Goal: Task Accomplishment & Management: Complete application form

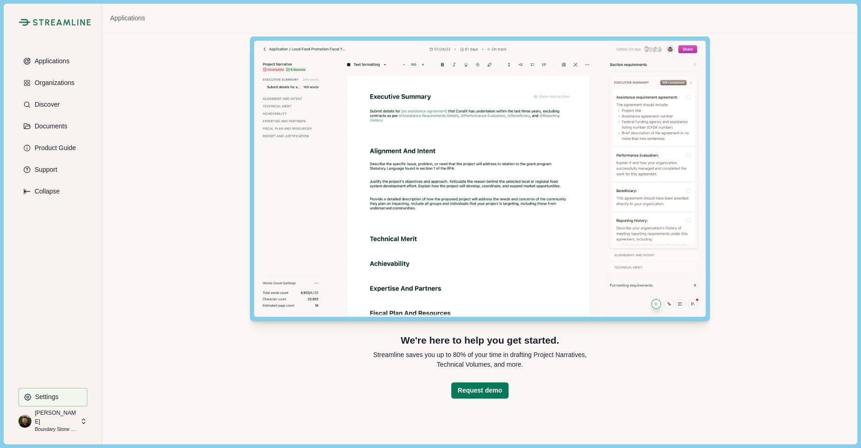
click at [55, 420] on p "[PERSON_NAME]" at bounding box center [56, 417] width 43 height 17
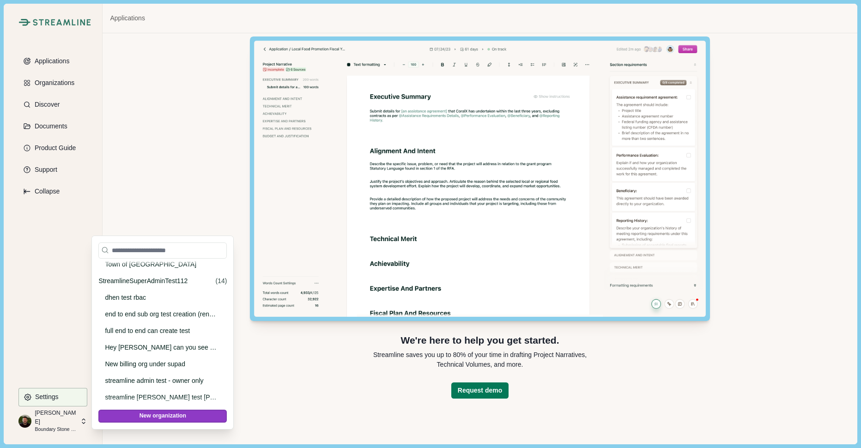
scroll to position [548, 0]
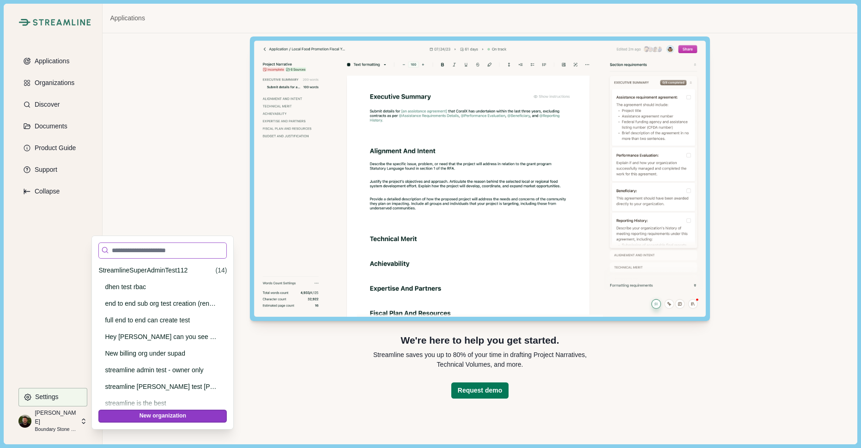
click at [135, 252] on input at bounding box center [162, 251] width 128 height 16
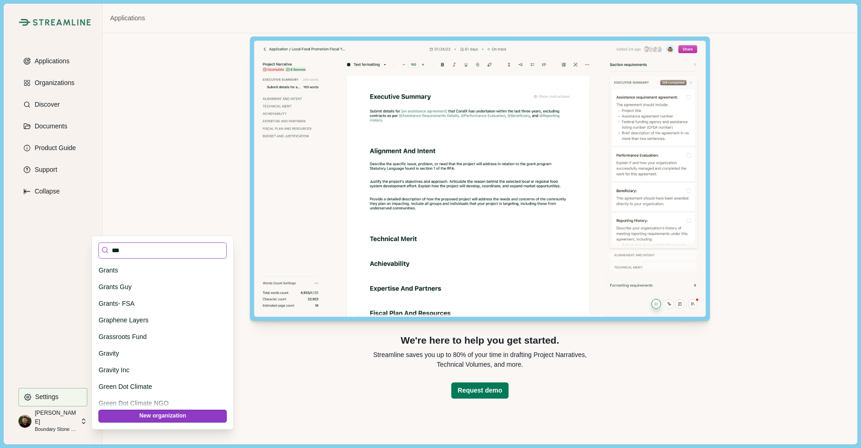
scroll to position [0, 0]
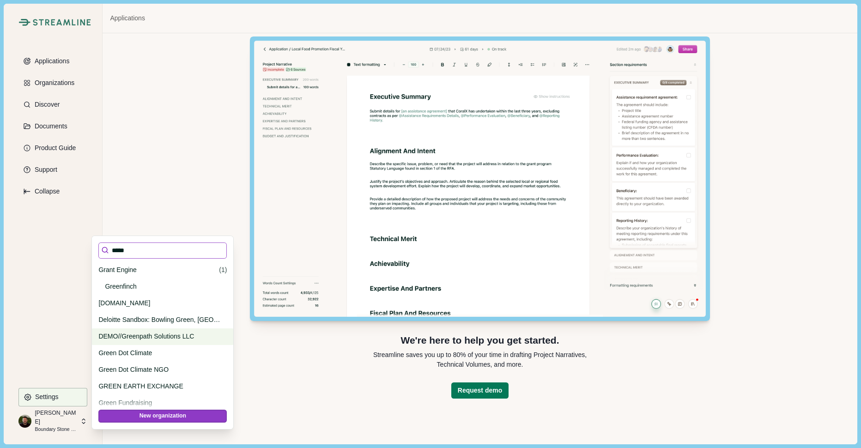
type input "*****"
click at [141, 340] on p "DEMO//Greenpath Solutions LLC" at bounding box center [160, 337] width 125 height 10
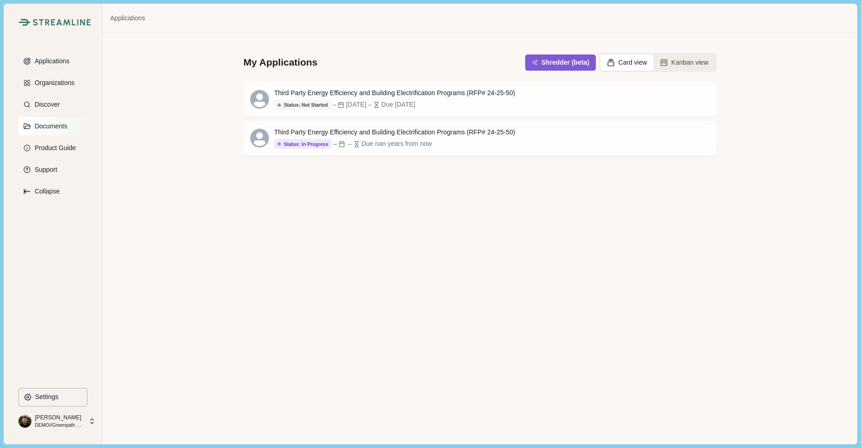
click at [49, 124] on p "Documents" at bounding box center [49, 126] width 36 height 8
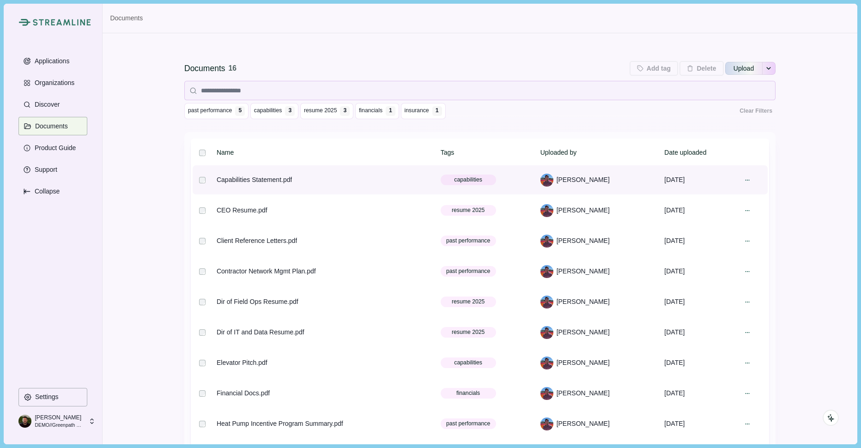
click at [268, 177] on div "Capabilities Statement.pdf" at bounding box center [254, 180] width 75 height 10
click at [750, 181] on div at bounding box center [747, 180] width 13 height 13
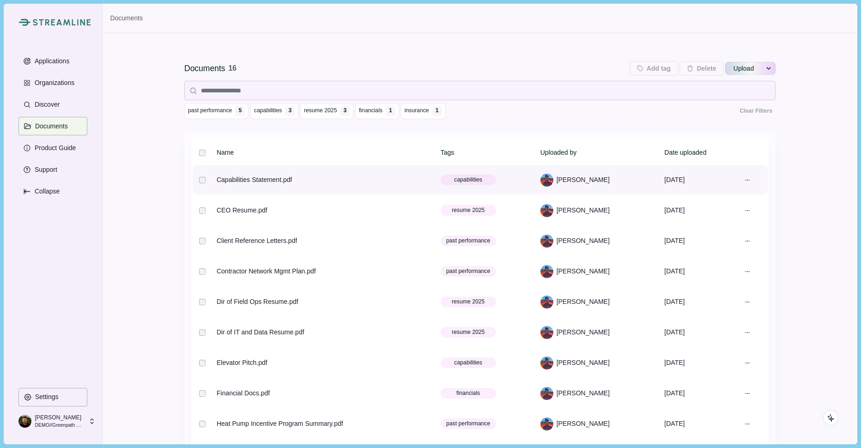
click at [667, 184] on span "Capabilities Statement.pdf" at bounding box center [660, 185] width 104 height 10
click at [747, 179] on icon at bounding box center [747, 180] width 6 height 6
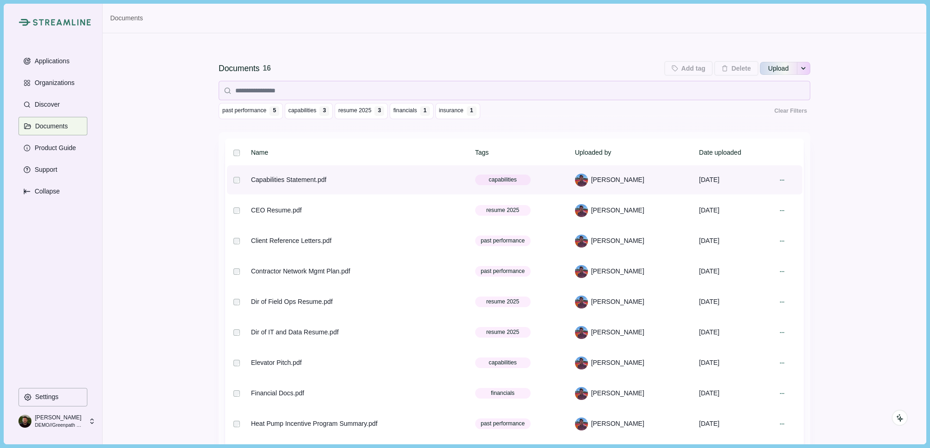
click at [756, 186] on icon "Close" at bounding box center [756, 187] width 4 height 4
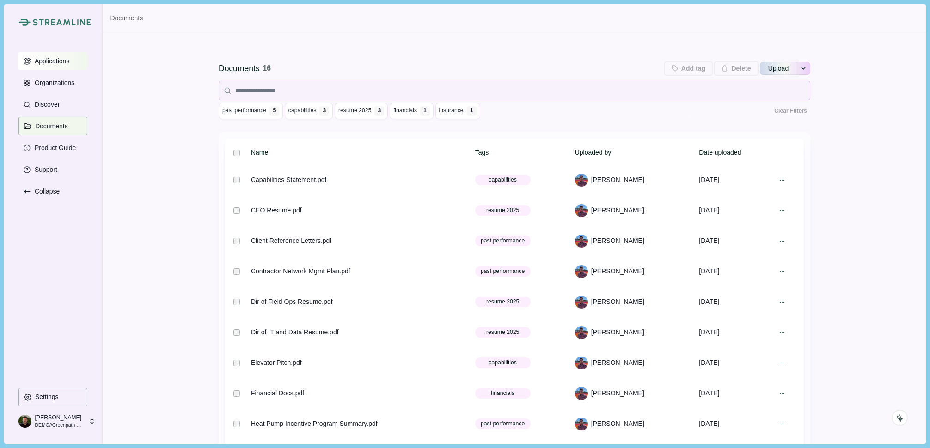
click at [57, 60] on p "Applications" at bounding box center [50, 61] width 38 height 8
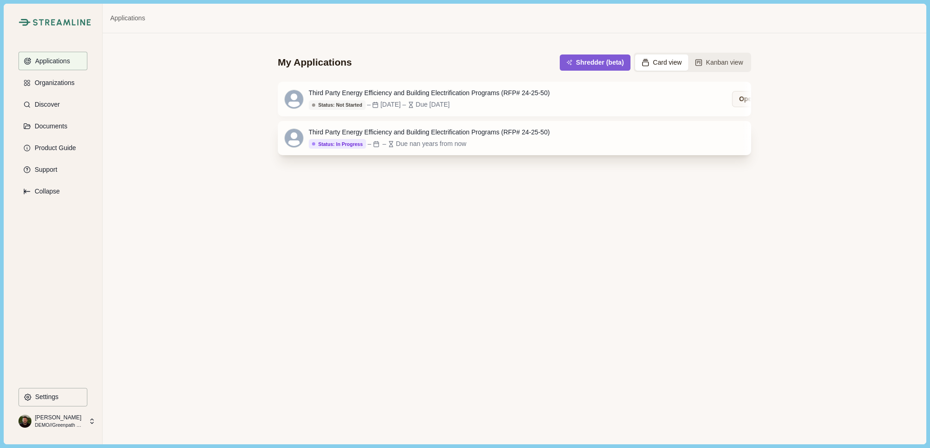
click at [391, 136] on div "Third Party Energy Efficiency and Building Electrification Programs (RFP# 24-25…" at bounding box center [429, 133] width 241 height 10
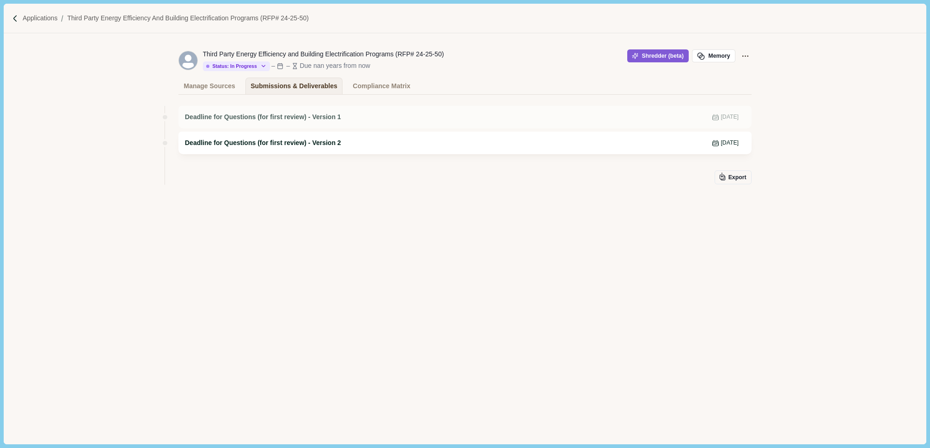
click at [309, 145] on span "Deadline for Questions (for first review) - Version 2" at bounding box center [263, 143] width 156 height 10
click at [323, 122] on div "Deadline for Questions (for first review) - Version 1 Dec 18, 2024" at bounding box center [464, 117] width 573 height 23
click at [385, 87] on div "Compliance Matrix" at bounding box center [381, 86] width 57 height 16
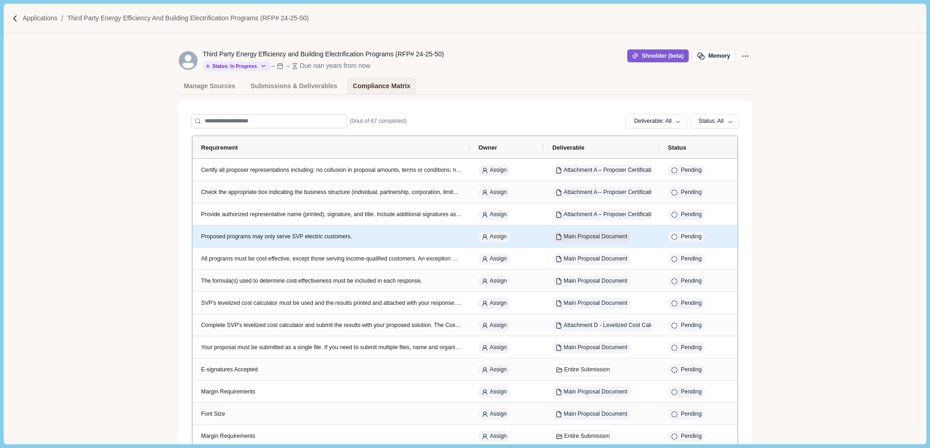
click at [608, 236] on button "Main Proposal Document" at bounding box center [591, 237] width 78 height 12
select select "********"
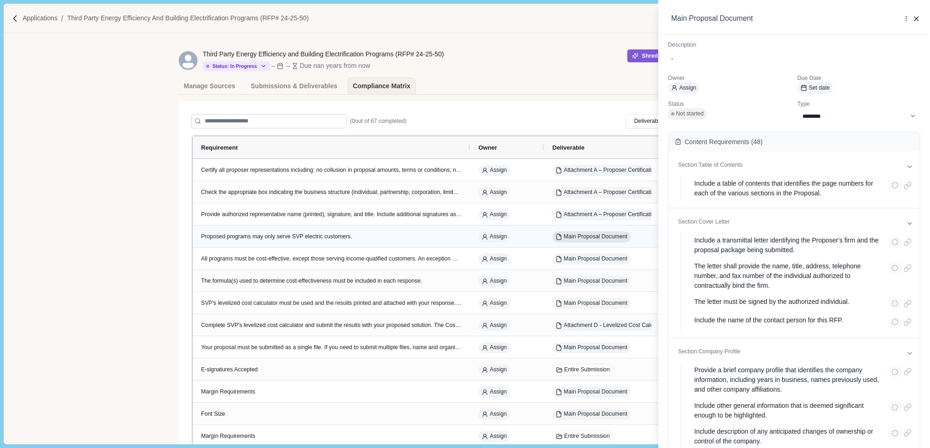
click at [608, 236] on div "**********" at bounding box center [465, 224] width 930 height 448
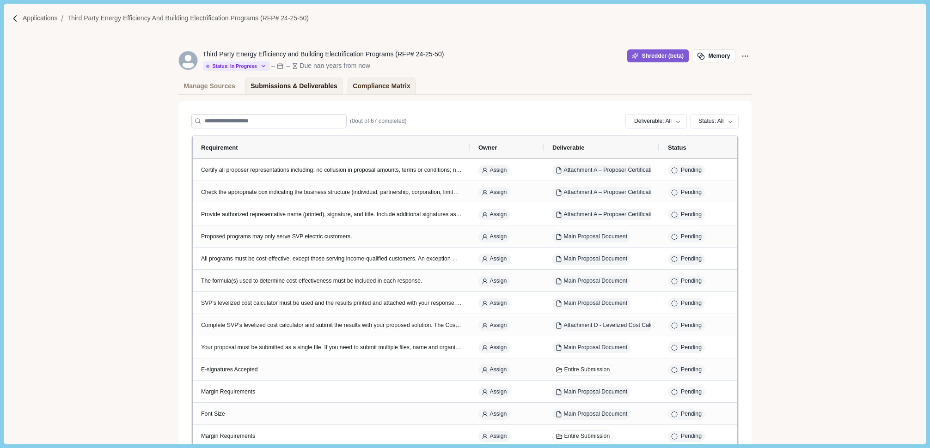
click at [298, 79] on div "Submissions & Deliverables" at bounding box center [293, 86] width 87 height 16
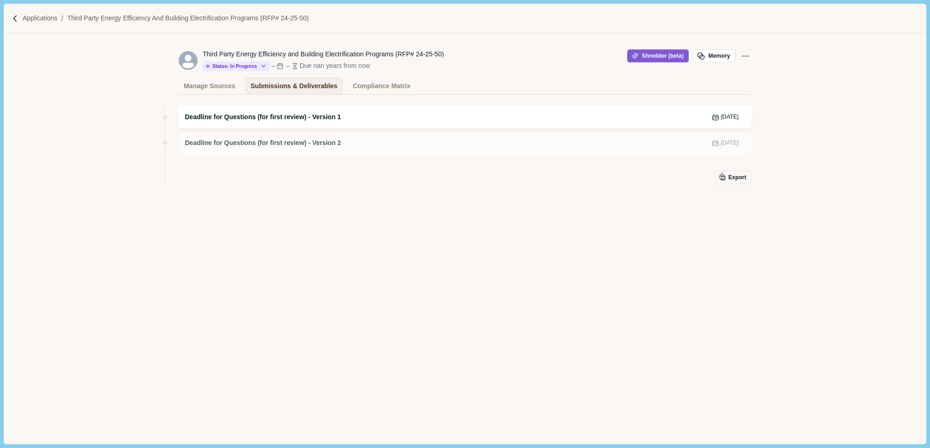
click at [321, 118] on span "Deadline for Questions (for first review) - Version 1" at bounding box center [263, 117] width 156 height 10
click at [34, 18] on p "Applications" at bounding box center [40, 18] width 35 height 10
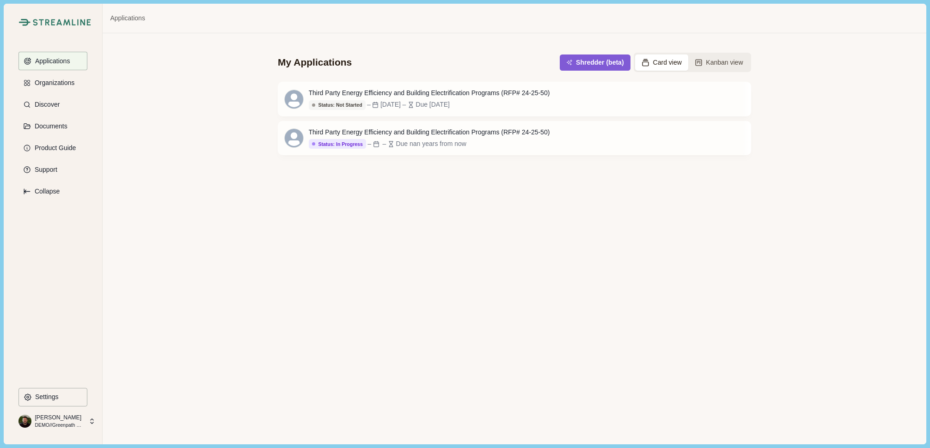
click at [64, 422] on p "DEMO//Greenpath Solutions LLC" at bounding box center [59, 425] width 49 height 7
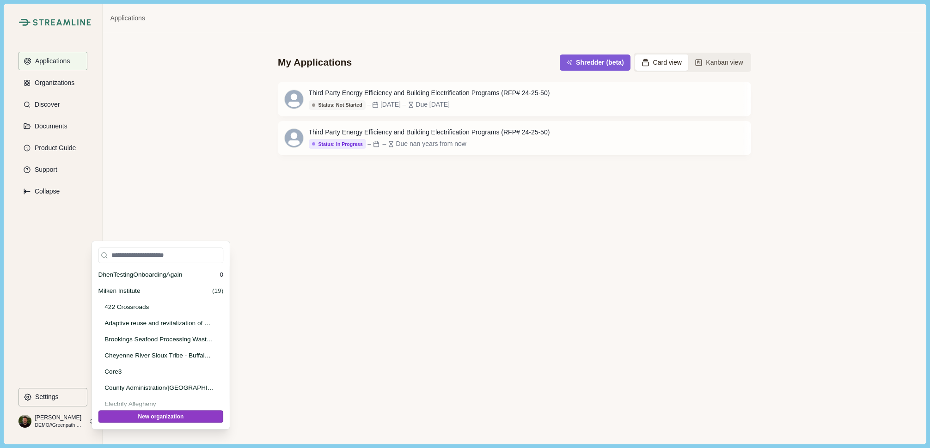
scroll to position [2724, 0]
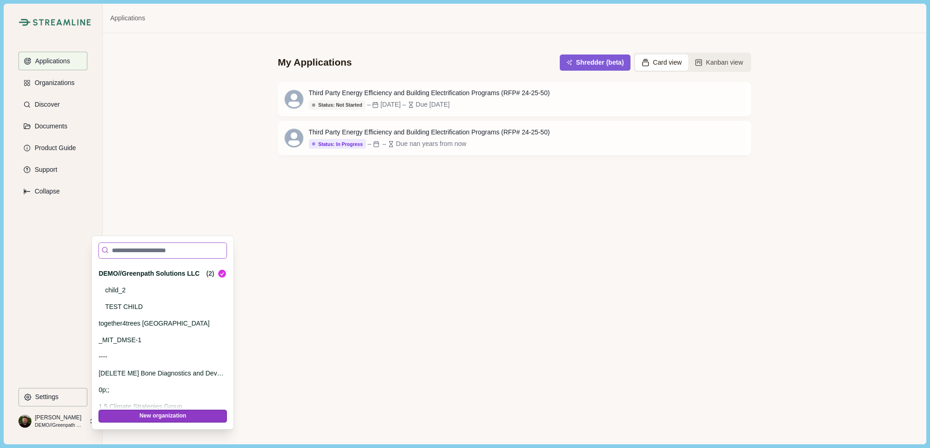
click at [125, 252] on input at bounding box center [162, 251] width 128 height 16
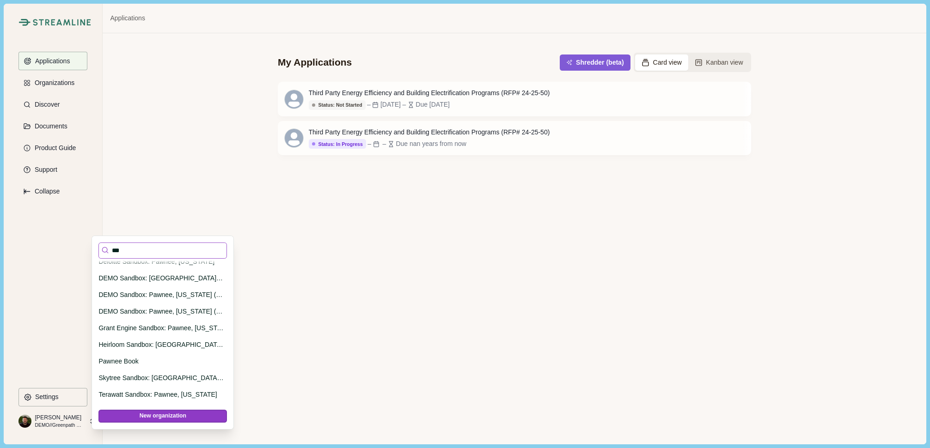
scroll to position [0, 0]
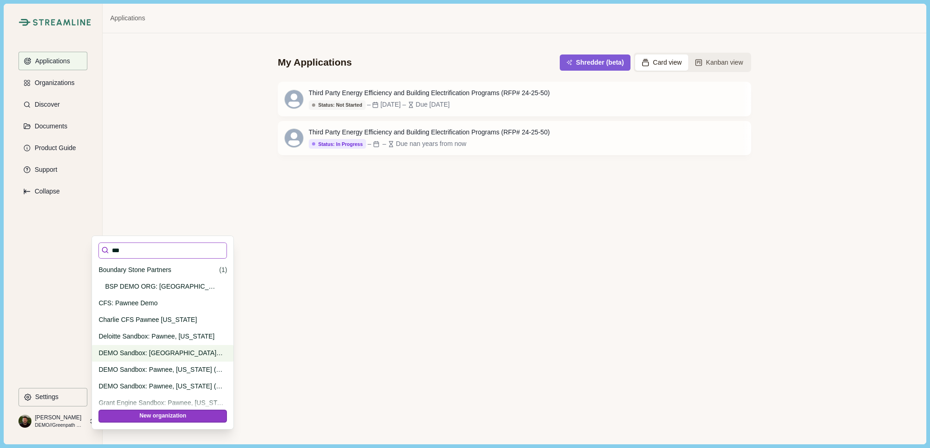
type input "***"
click at [129, 353] on p "DEMO Sandbox: [GEOGRAPHIC_DATA], [US_STATE]" at bounding box center [160, 353] width 125 height 10
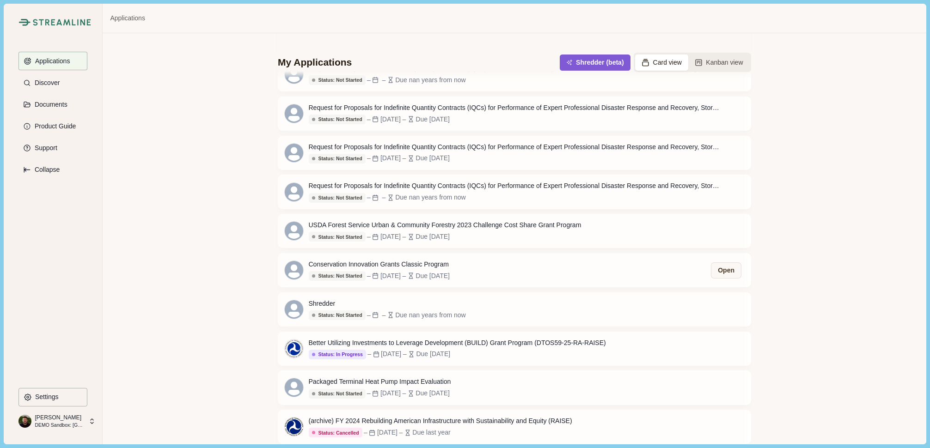
scroll to position [307, 0]
click at [436, 341] on div "Better Utilizing Investments to Leverage Development (BUILD) Grant Program (DTO…" at bounding box center [457, 343] width 297 height 10
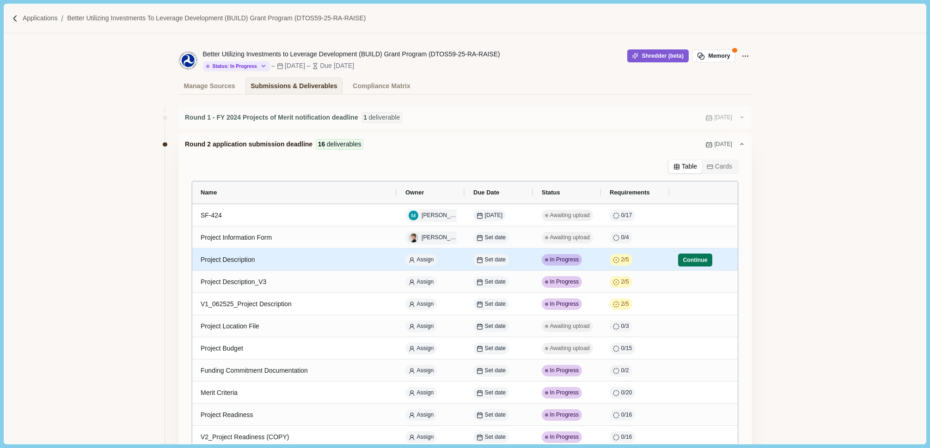
click at [227, 258] on div "Project Description" at bounding box center [295, 260] width 188 height 18
select select "********"
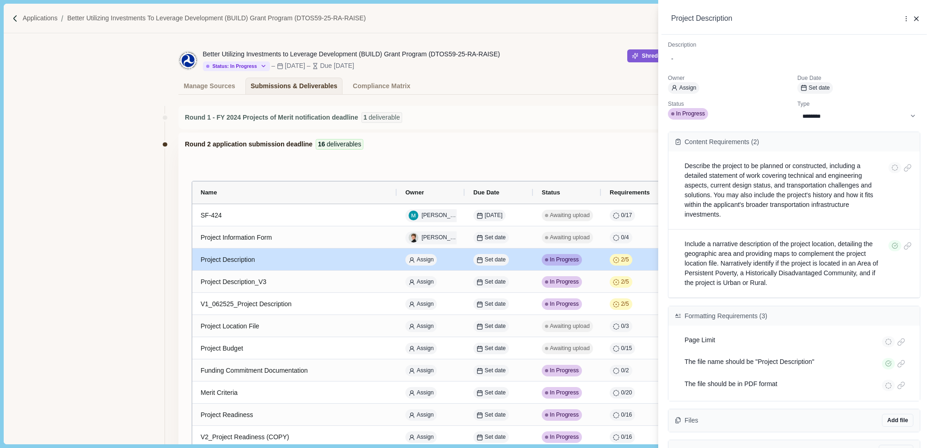
click at [642, 262] on div "**********" at bounding box center [465, 224] width 930 height 448
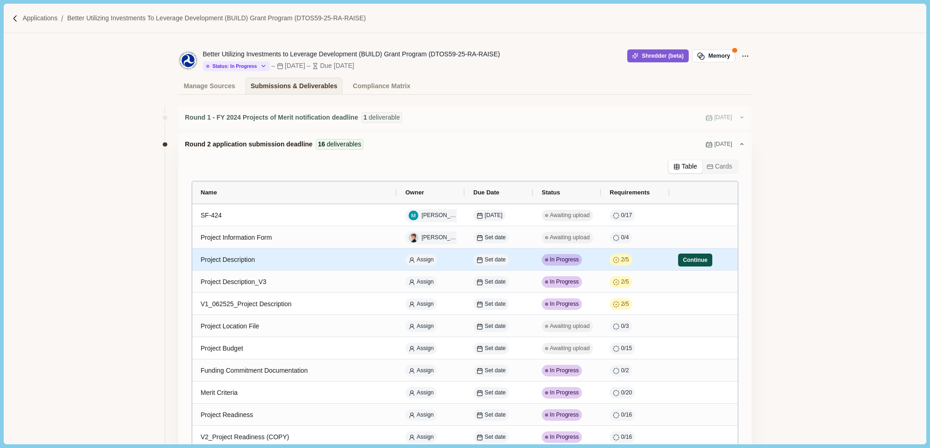
click at [693, 259] on button "Continue" at bounding box center [695, 260] width 34 height 13
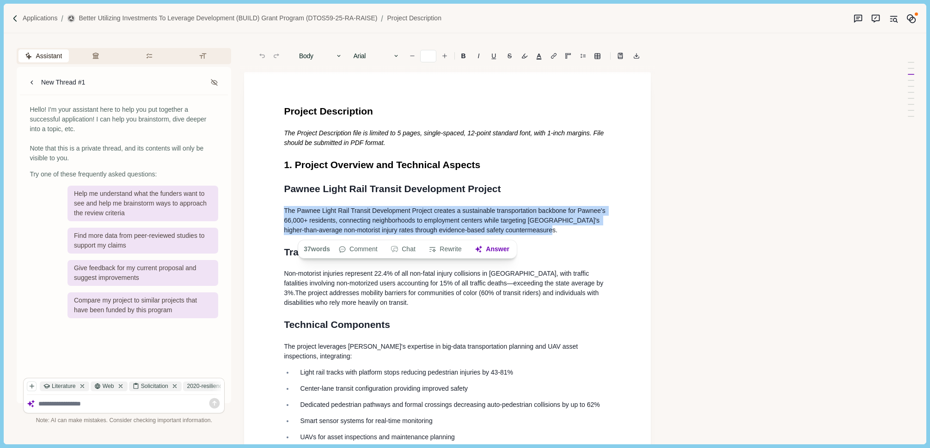
drag, startPoint x: 542, startPoint y: 231, endPoint x: 264, endPoint y: 213, distance: 278.3
click at [338, 55] on icon "button" at bounding box center [338, 56] width 6 height 6
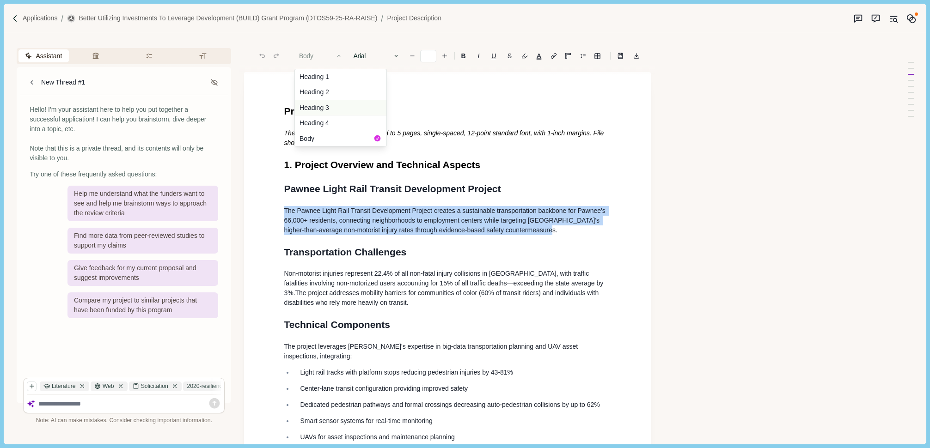
click at [326, 108] on button "Heading 3" at bounding box center [340, 108] width 91 height 16
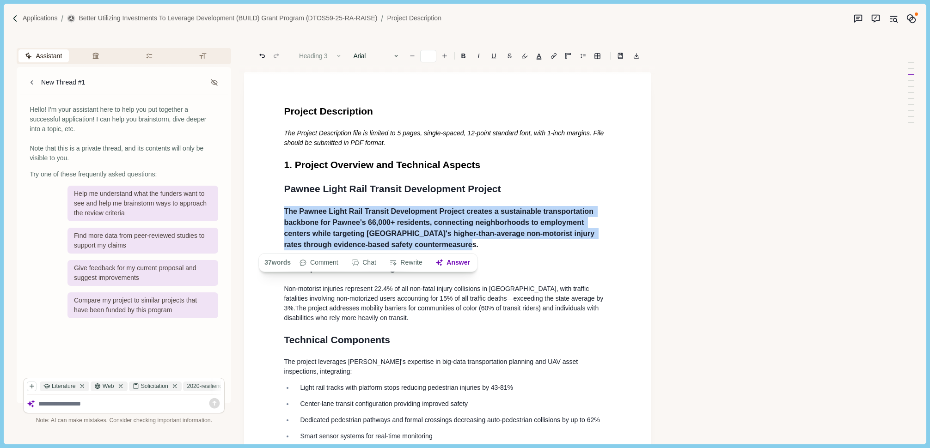
click at [335, 53] on button "Heading 3" at bounding box center [320, 55] width 53 height 13
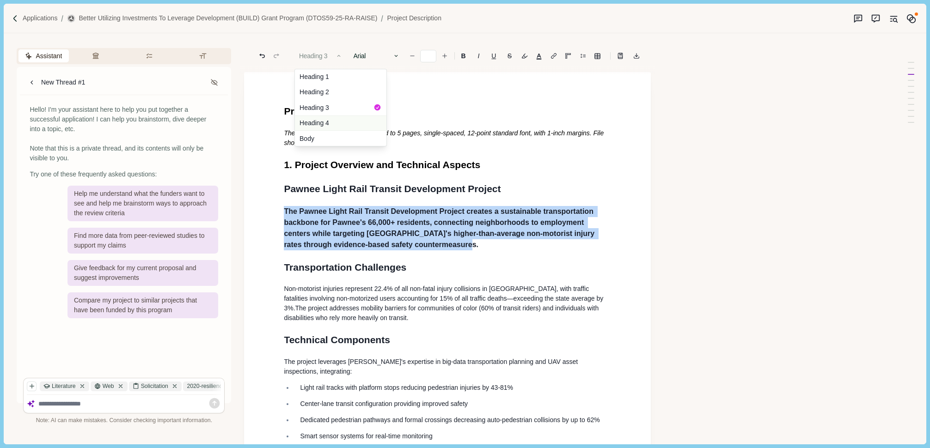
click at [329, 120] on button "Heading 4" at bounding box center [340, 124] width 91 height 16
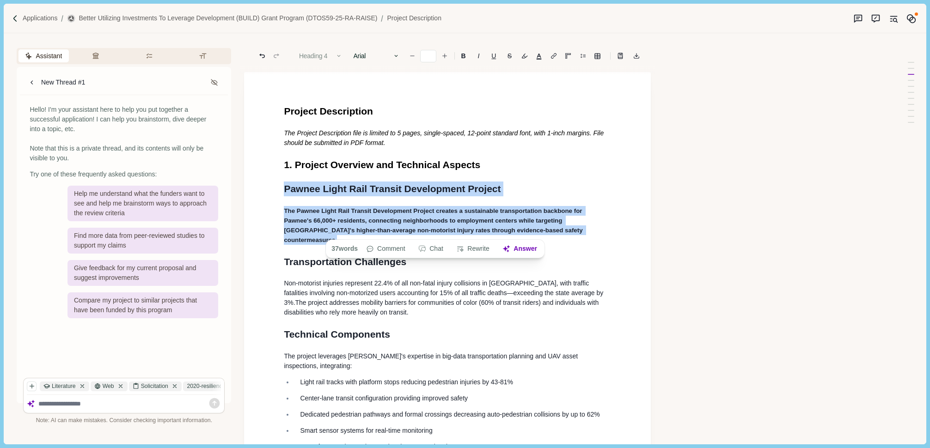
click at [336, 54] on icon "button" at bounding box center [338, 56] width 6 height 6
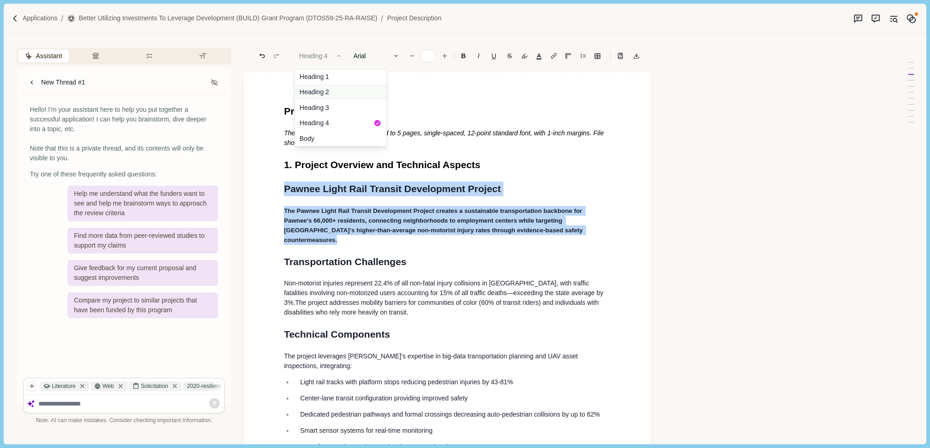
click at [328, 90] on button "Heading 2" at bounding box center [340, 93] width 91 height 16
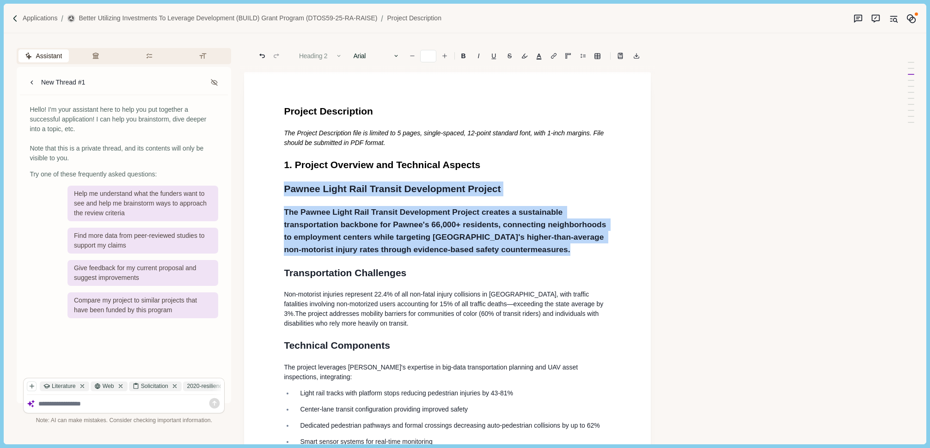
click at [335, 53] on icon "button" at bounding box center [338, 56] width 6 height 6
click at [327, 79] on button "Heading 1" at bounding box center [340, 76] width 91 height 15
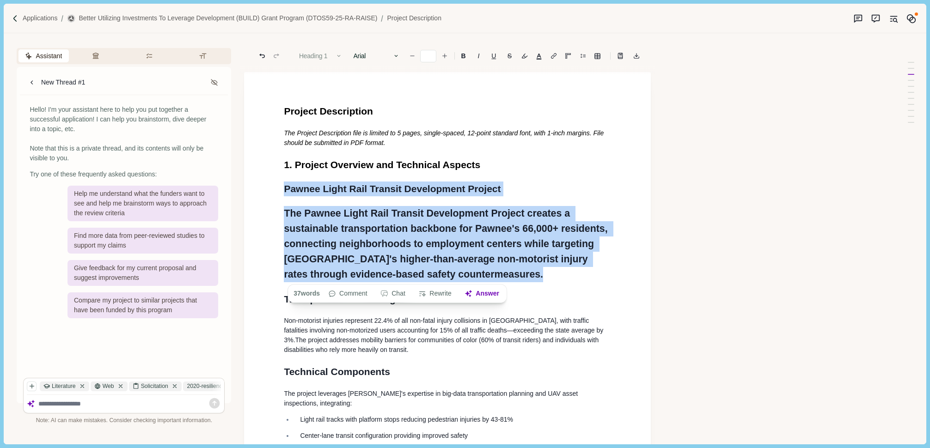
click at [336, 54] on icon "button" at bounding box center [338, 56] width 6 height 6
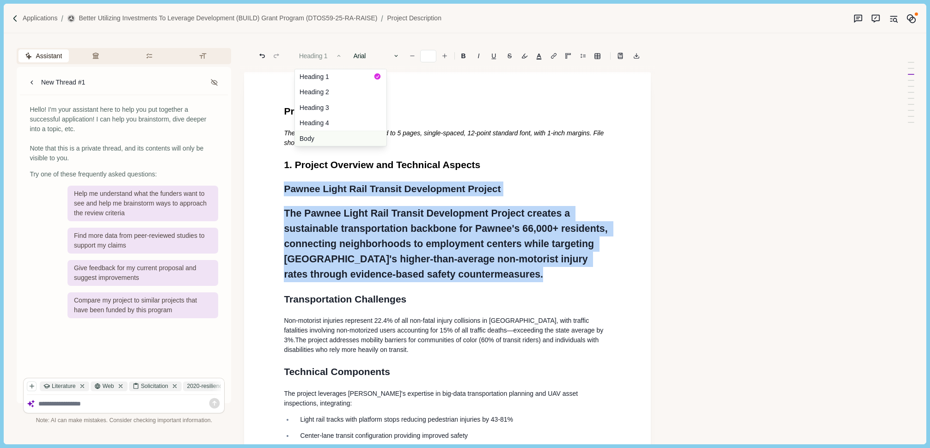
click at [328, 137] on button "Body" at bounding box center [340, 138] width 91 height 15
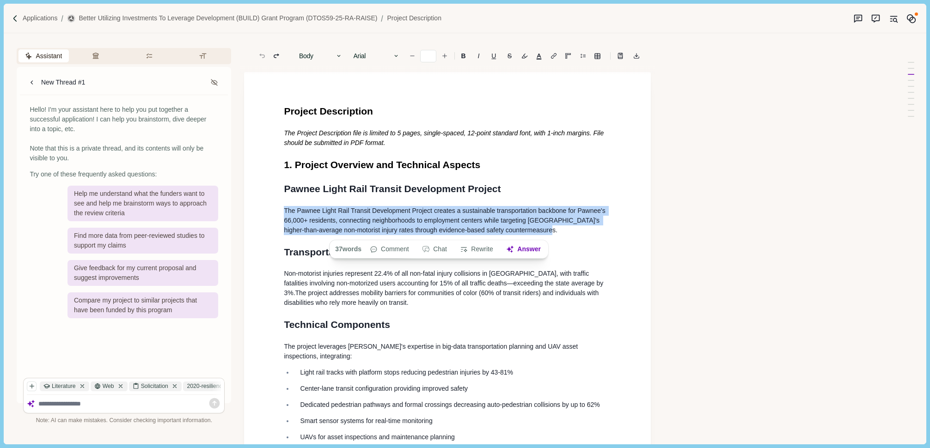
drag, startPoint x: 543, startPoint y: 232, endPoint x: 280, endPoint y: 209, distance: 264.9
click at [311, 54] on button "Body" at bounding box center [320, 55] width 53 height 13
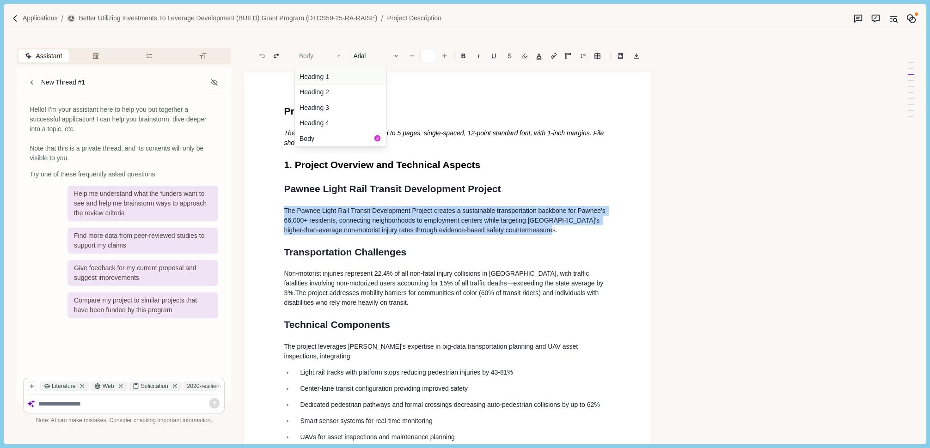
click at [318, 73] on button "Heading 1" at bounding box center [340, 76] width 91 height 15
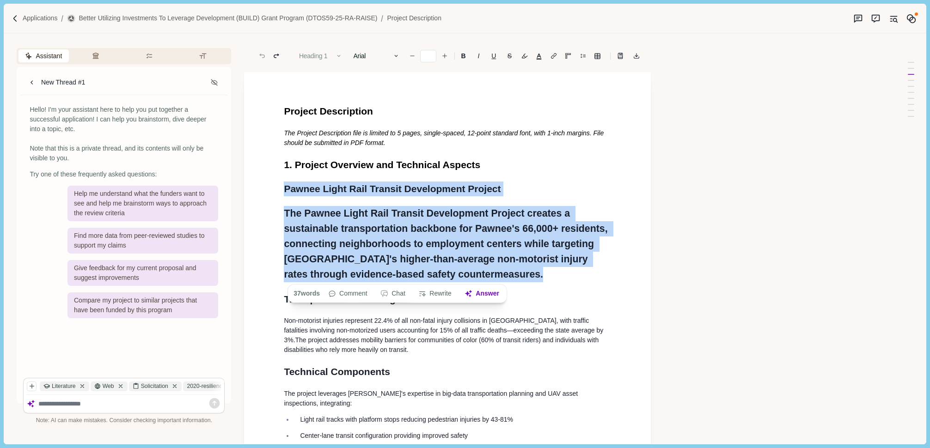
click at [320, 53] on button "Heading 1" at bounding box center [320, 55] width 53 height 13
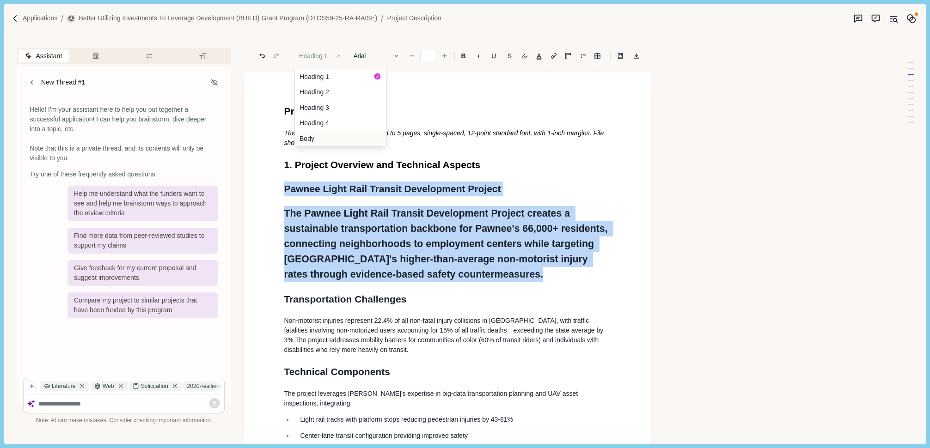
click at [321, 139] on button "Body" at bounding box center [340, 138] width 91 height 15
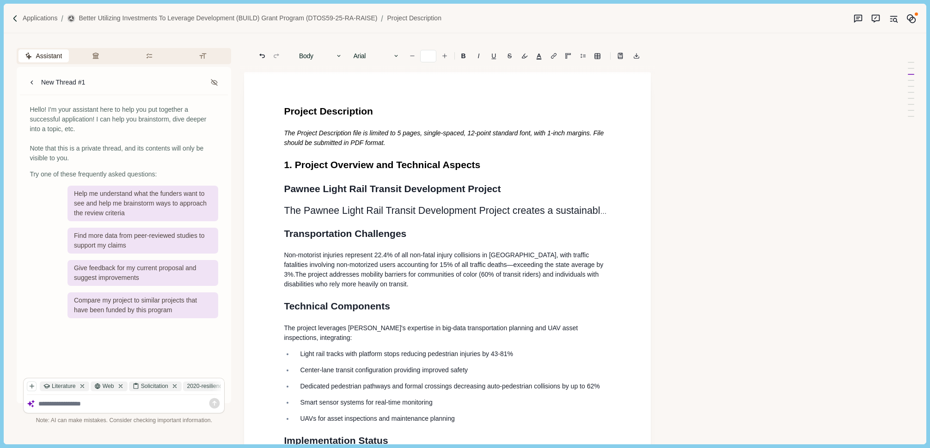
click at [577, 210] on span "The Pawnee Light Rail Transit Development Project creates a sustainable transpo…" at bounding box center [569, 210] width 571 height 11
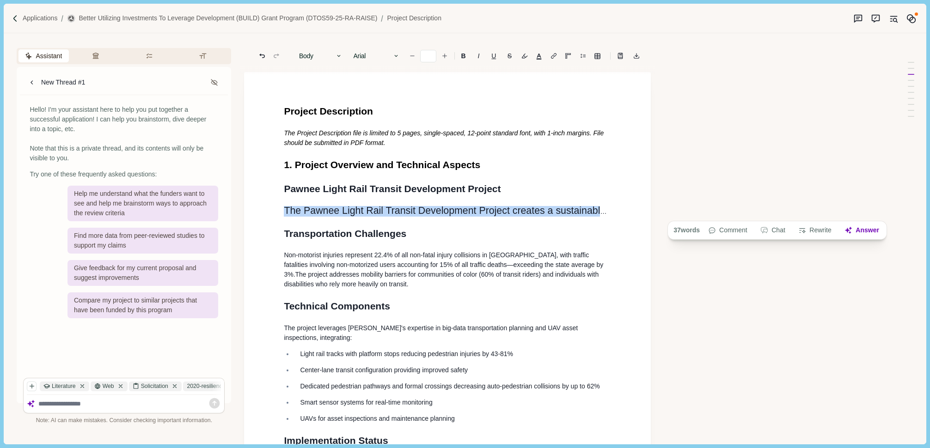
click at [585, 210] on span "The Pawnee Light Rail Transit Development Project creates a sustainable transpo…" at bounding box center [569, 210] width 571 height 11
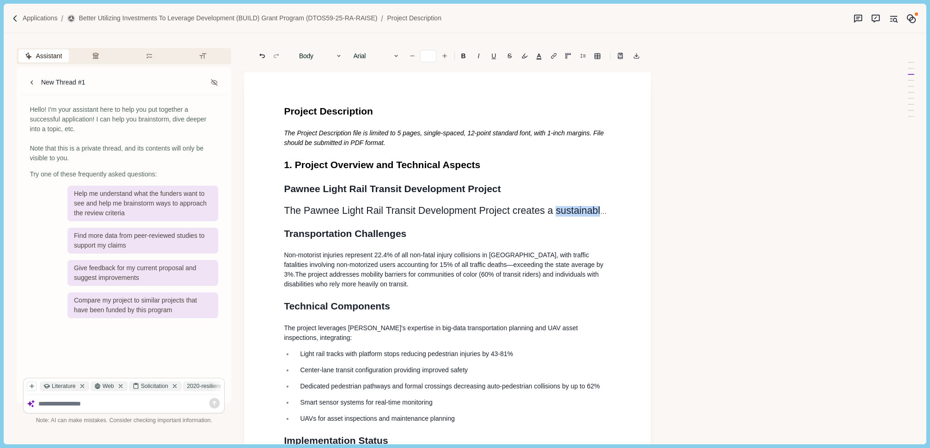
click at [585, 210] on span "The Pawnee Light Rail Transit Development Project creates a sustainable transpo…" at bounding box center [569, 210] width 571 height 11
click at [689, 231] on div "37 words" at bounding box center [685, 230] width 30 height 13
click at [264, 54] on icon "Undo" at bounding box center [262, 56] width 8 height 8
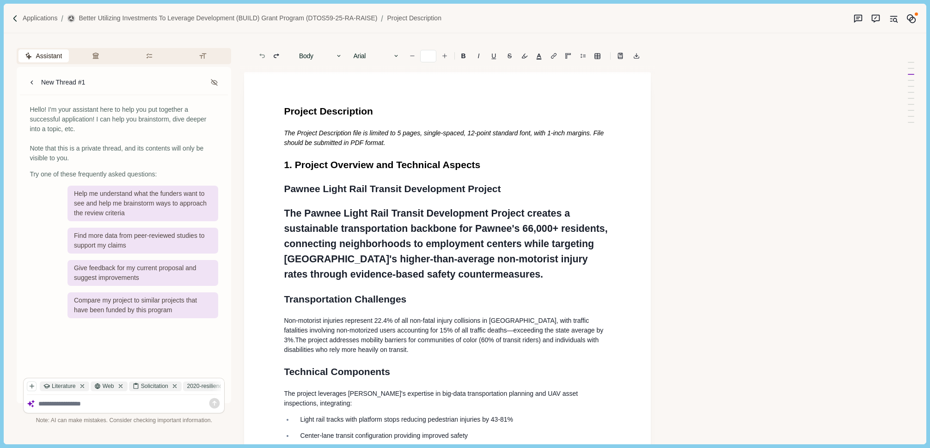
click at [264, 54] on icon "Undo" at bounding box center [262, 56] width 8 height 8
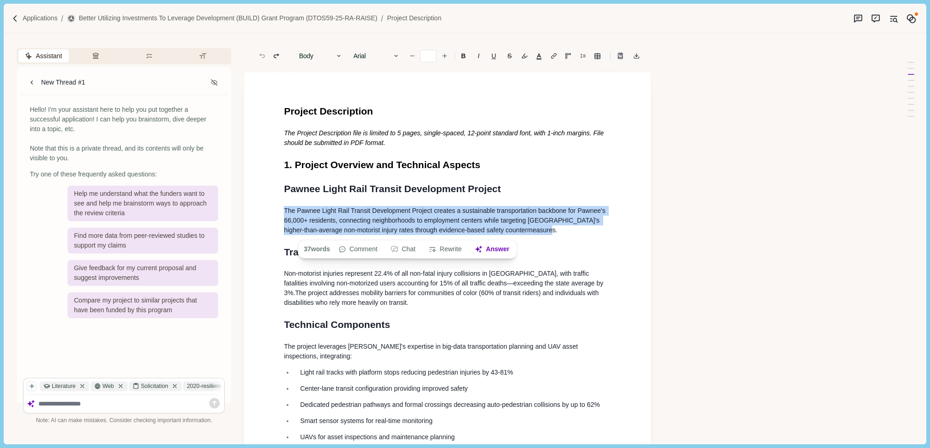
drag, startPoint x: 541, startPoint y: 232, endPoint x: 266, endPoint y: 215, distance: 275.0
click at [313, 58] on button "Body" at bounding box center [320, 55] width 53 height 13
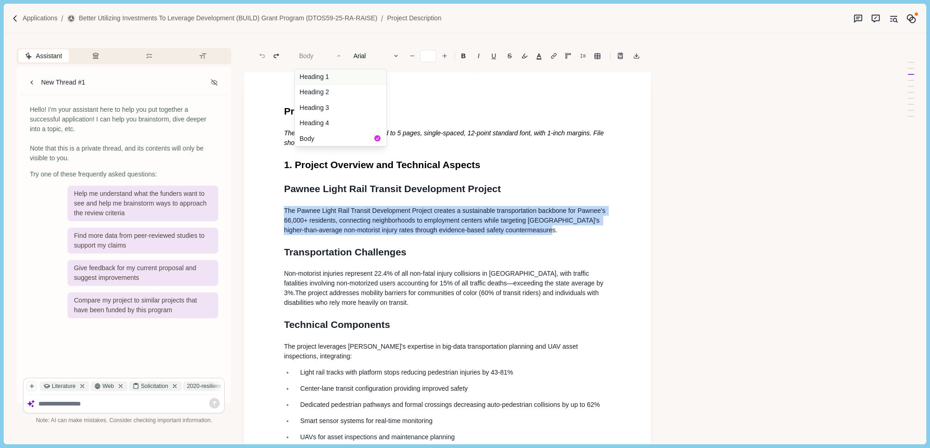
click at [311, 77] on button "Heading 1" at bounding box center [340, 76] width 91 height 15
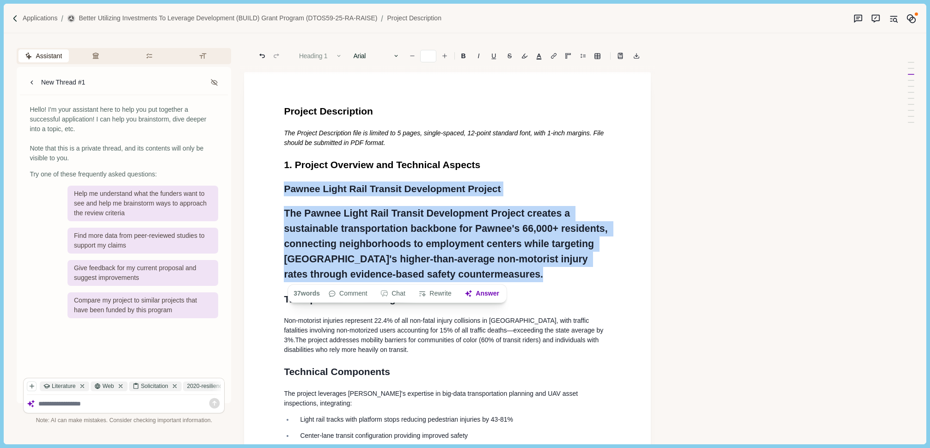
click at [314, 53] on button "Heading 1" at bounding box center [320, 55] width 53 height 13
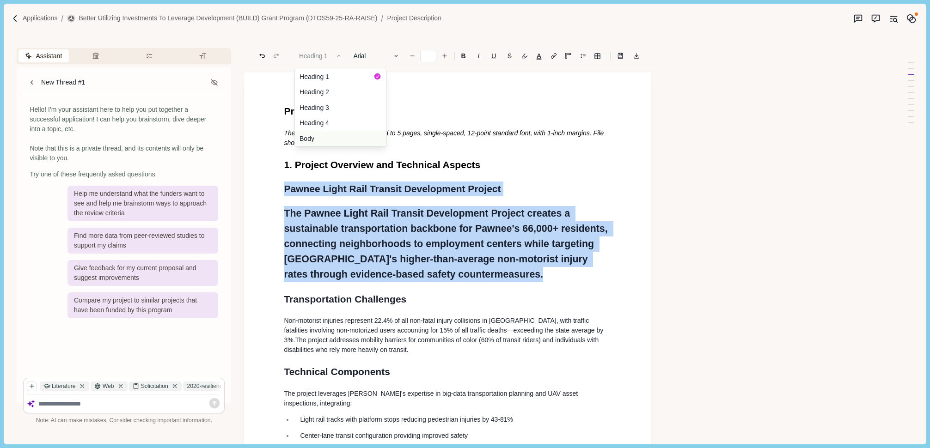
click at [311, 135] on button "Body" at bounding box center [340, 138] width 91 height 15
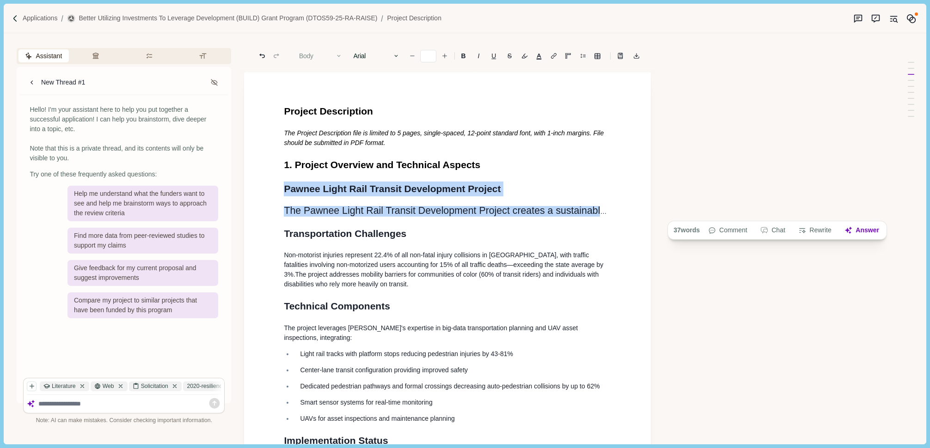
click at [328, 59] on button "Body" at bounding box center [320, 55] width 53 height 13
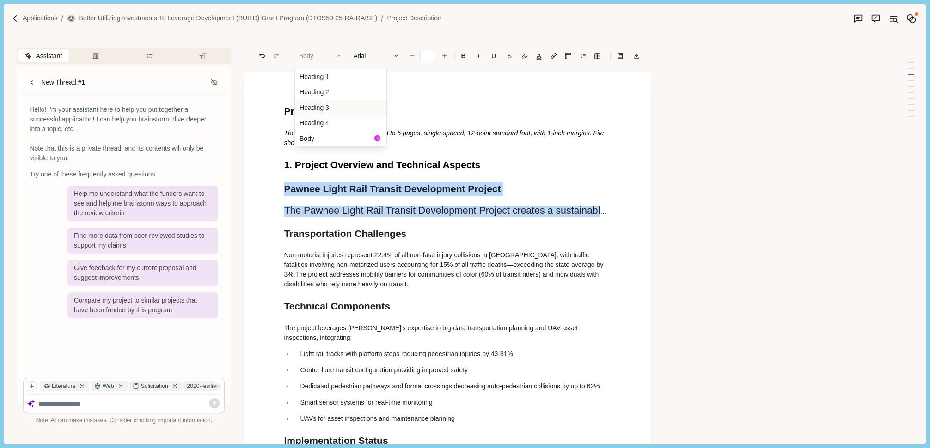
click at [323, 110] on button "Heading 3" at bounding box center [340, 108] width 91 height 16
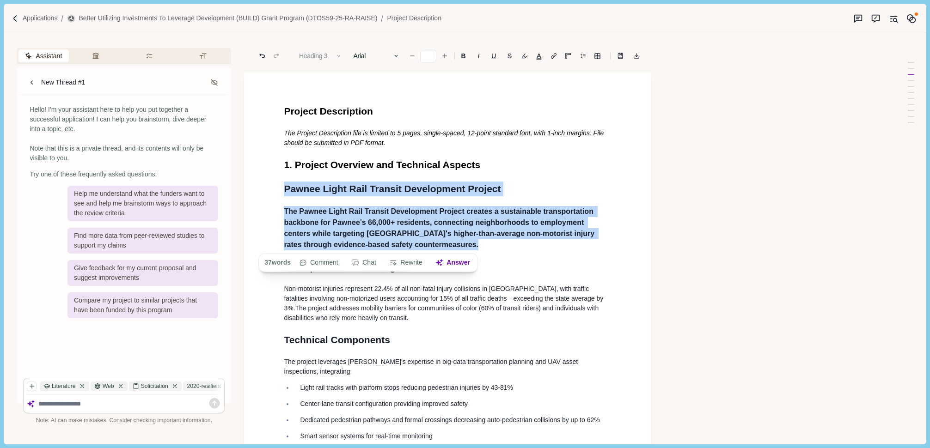
click at [327, 59] on button "Heading 3" at bounding box center [320, 55] width 53 height 13
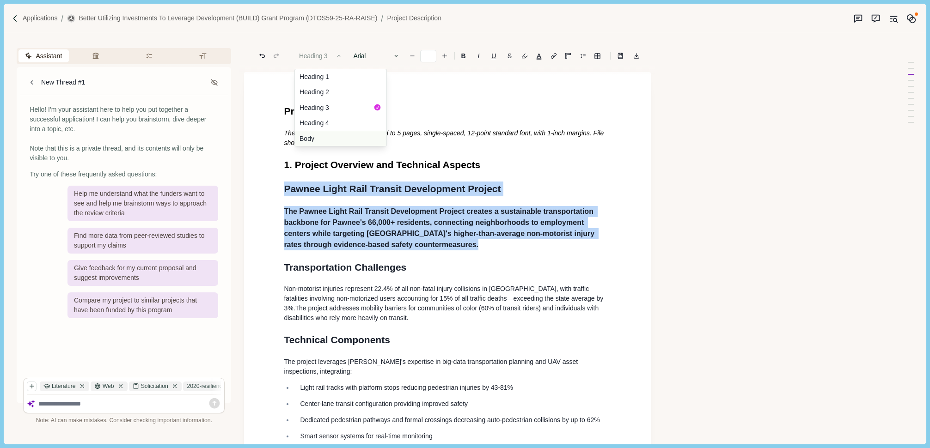
click at [321, 134] on button "Body" at bounding box center [340, 138] width 91 height 15
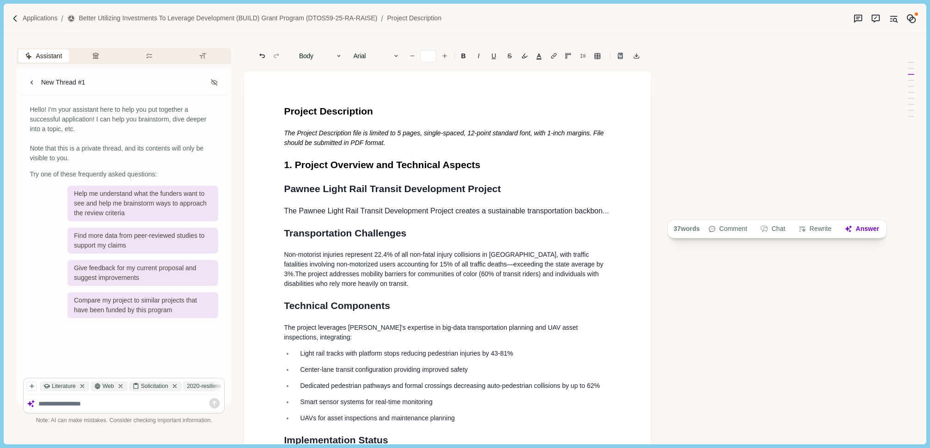
click at [473, 171] on h1 "1. Project Overview and Technical Aspects" at bounding box center [447, 165] width 327 height 15
click at [378, 213] on span "The Pawnee Light Rail Transit Development Project creates a sustainable transpo…" at bounding box center [498, 211] width 428 height 8
click at [371, 250] on p "Non-motorist injuries represent 22.4% of all non-fatal injury collisions in Wam…" at bounding box center [447, 269] width 327 height 39
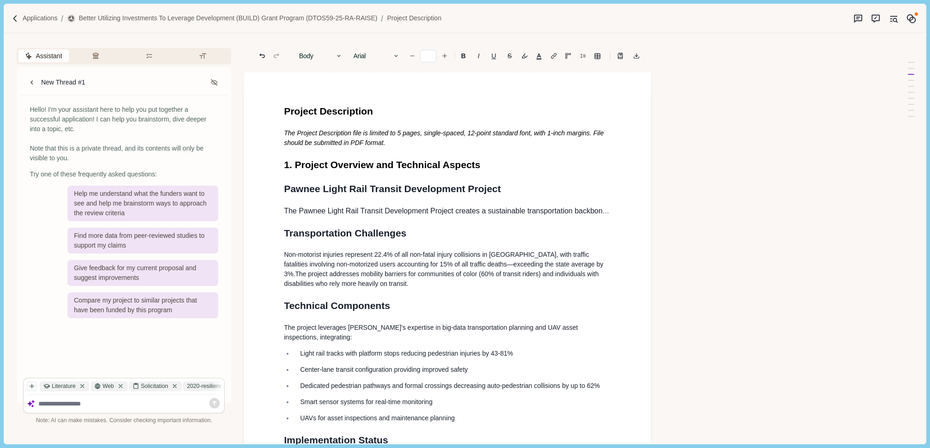
type input "**"
click at [368, 255] on span "Non-motorist injuries represent 22.4% of all non-fatal injury collisions in Wam…" at bounding box center [444, 264] width 321 height 27
copy p "Non-motorist injuries represent 22.4% of all non-fatal injury collisions in Wam…"
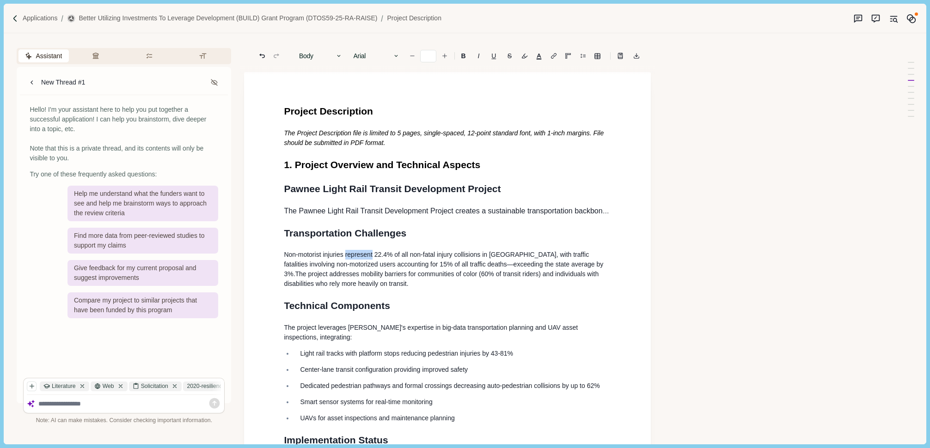
click at [482, 164] on h1 "1. Project Overview and Technical Aspects" at bounding box center [447, 165] width 327 height 15
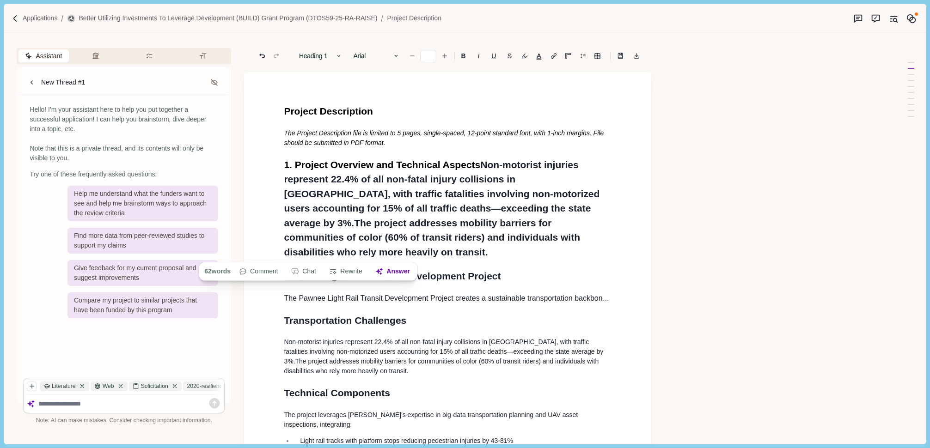
drag, startPoint x: 334, startPoint y: 253, endPoint x: 281, endPoint y: 168, distance: 100.0
click at [321, 53] on button "Heading 1" at bounding box center [320, 55] width 53 height 13
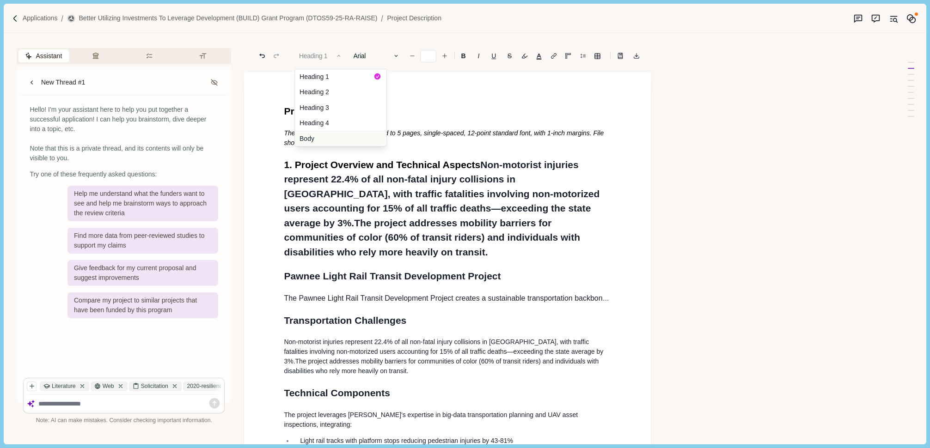
click at [314, 140] on button "Body" at bounding box center [340, 138] width 91 height 15
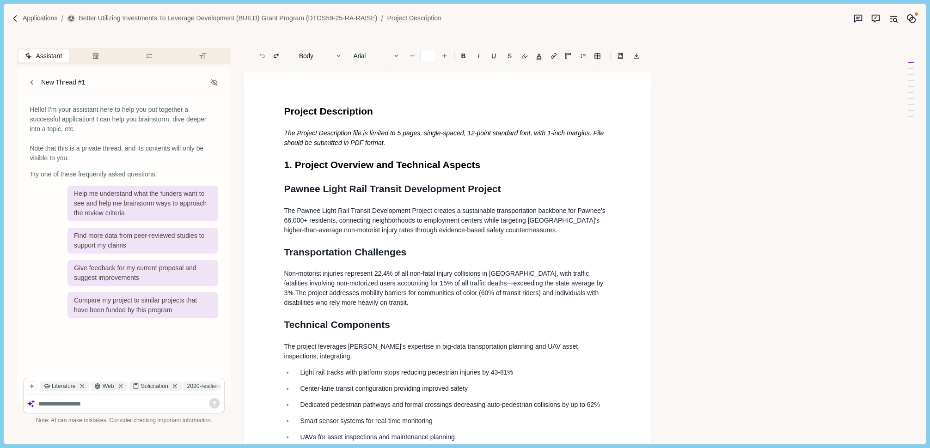
click at [337, 221] on span ", connecting neighborhoods to employment centers while targeting Wamapoke Count…" at bounding box center [442, 225] width 317 height 17
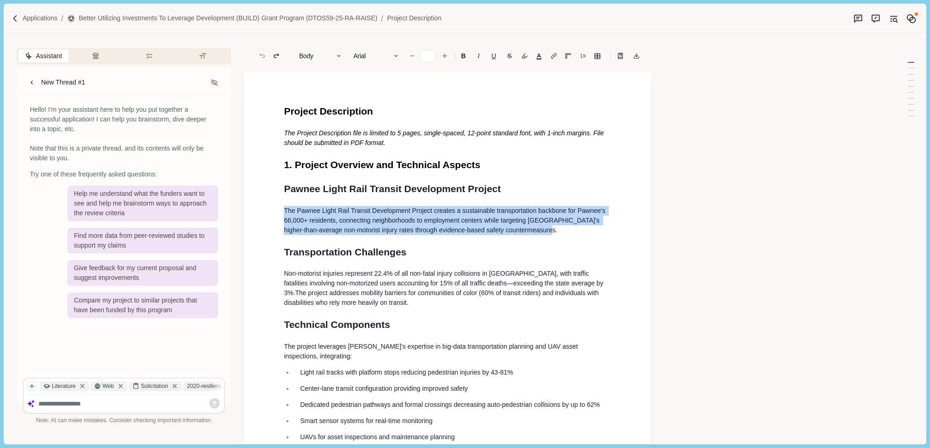
click at [337, 221] on span ", connecting neighborhoods to employment centers while targeting Wamapoke Count…" at bounding box center [442, 225] width 317 height 17
click at [320, 55] on button "Body" at bounding box center [320, 55] width 53 height 13
click at [316, 108] on button "Heading 3" at bounding box center [340, 108] width 91 height 16
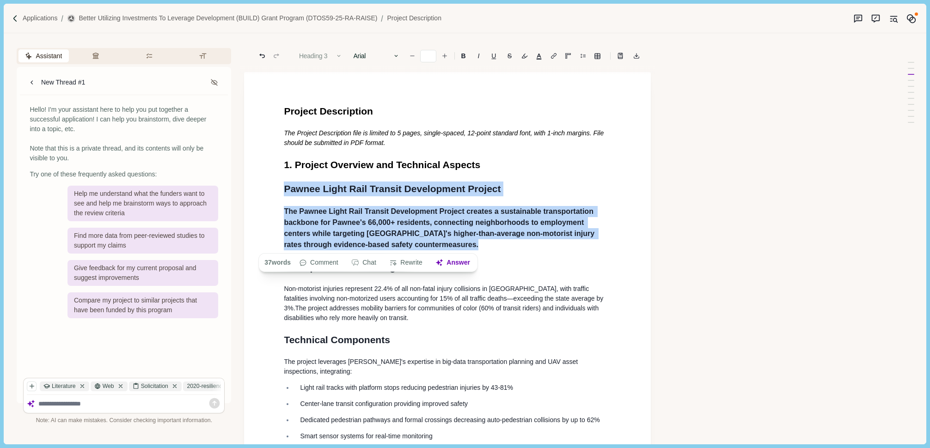
click at [316, 58] on button "Heading 3" at bounding box center [320, 55] width 53 height 13
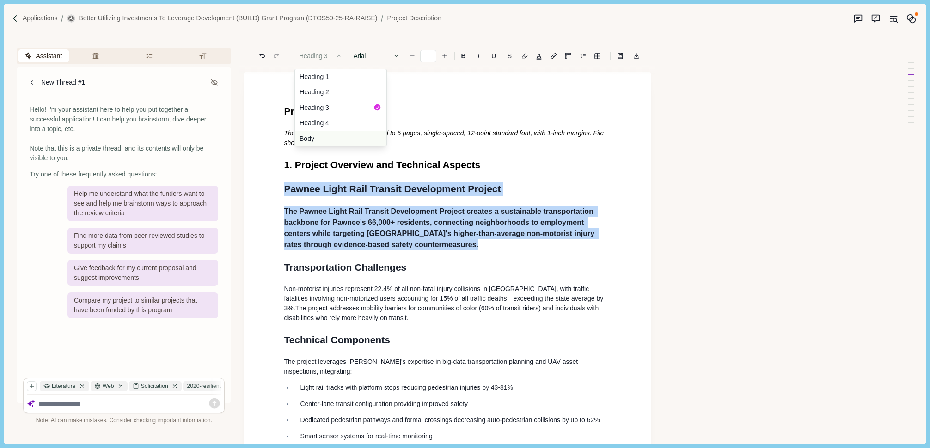
click at [324, 139] on button "Body" at bounding box center [340, 138] width 91 height 15
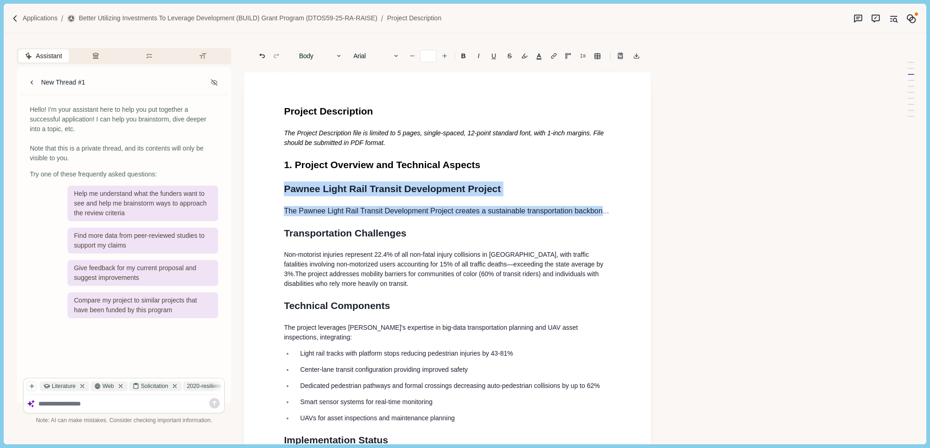
scroll to position [0, 703]
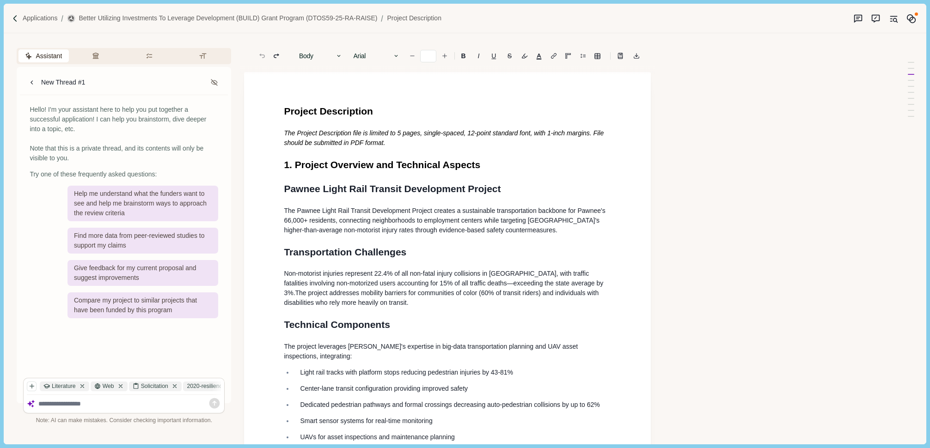
click at [345, 293] on span "The project addresses mobility barriers for communities of color (60% of transi…" at bounding box center [442, 297] width 317 height 17
click at [316, 57] on button "Body" at bounding box center [320, 55] width 53 height 13
click at [311, 75] on button "Heading 1" at bounding box center [340, 76] width 91 height 15
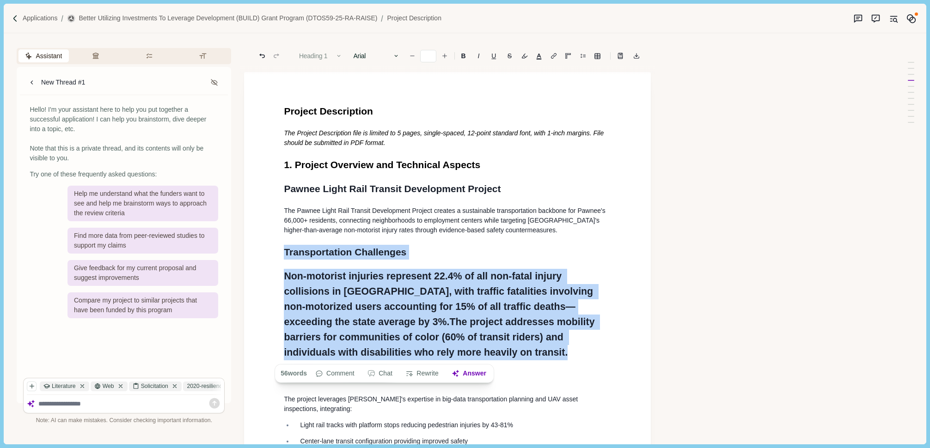
click at [311, 52] on button "Heading 1" at bounding box center [320, 55] width 53 height 13
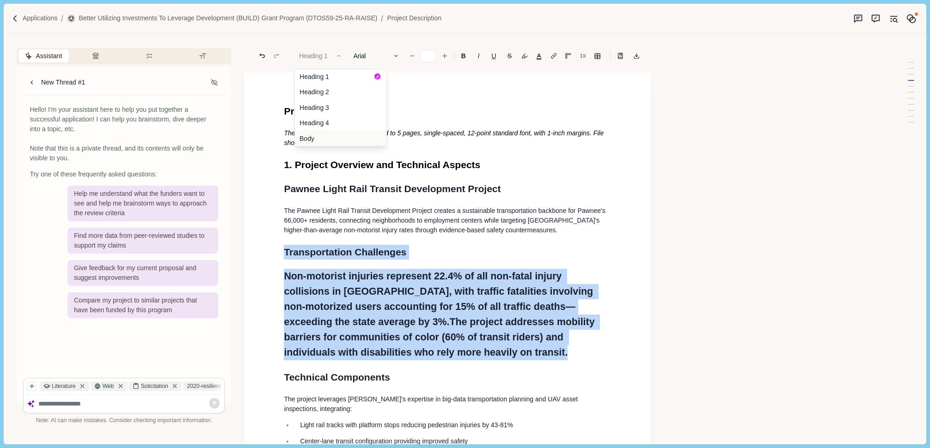
click at [311, 138] on button "Body" at bounding box center [340, 138] width 91 height 15
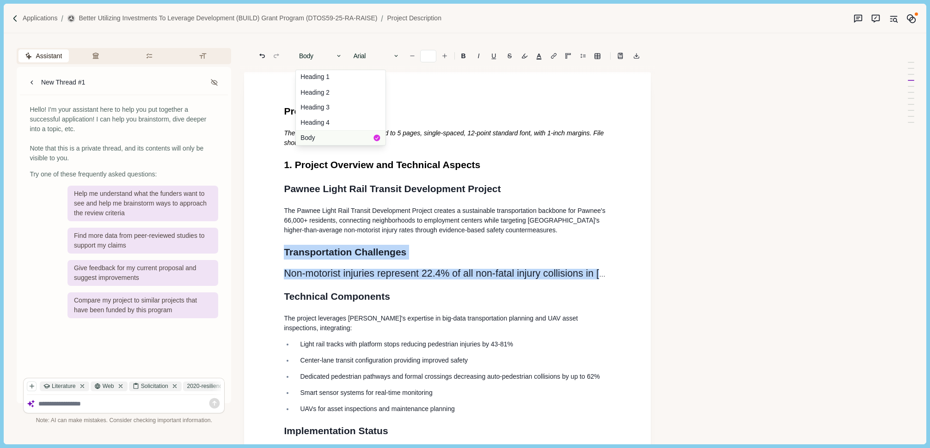
scroll to position [0, 1284]
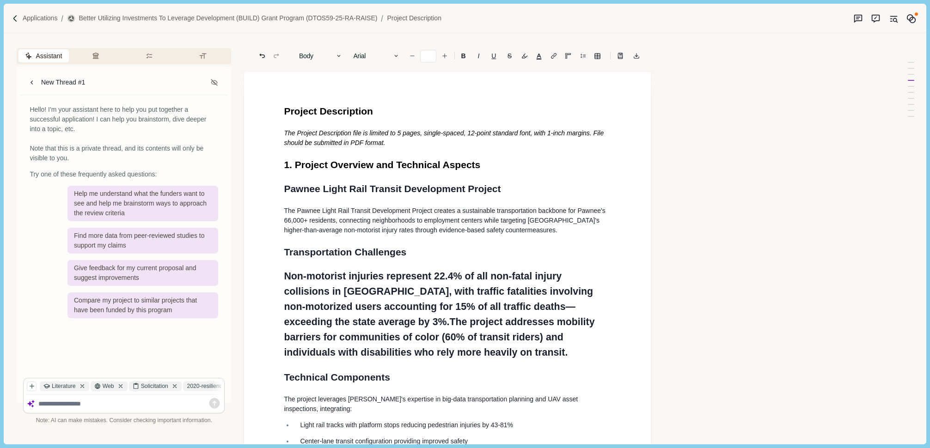
type input "**"
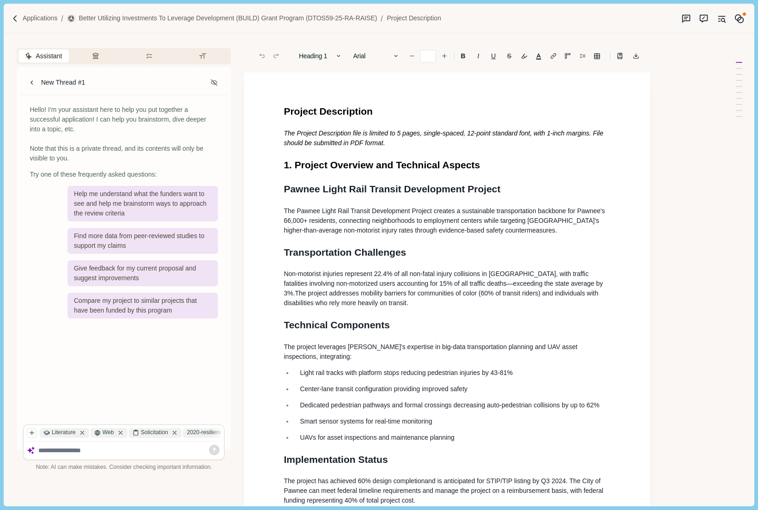
click at [469, 280] on p "Non-motorist injuries represent 22.4% of all non-fatal injury collisions in Wam…" at bounding box center [447, 288] width 327 height 39
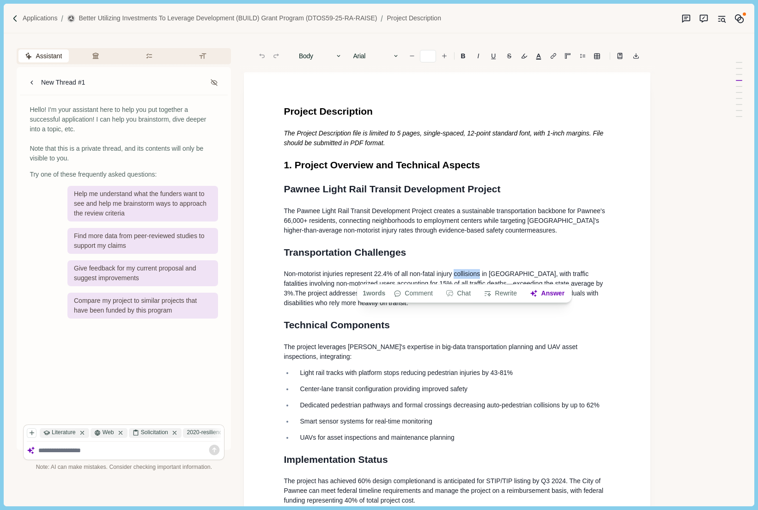
click at [415, 276] on span "Non-motorist injuries represent 22.4% of all non-fatal injury collisions in Wam…" at bounding box center [444, 283] width 321 height 27
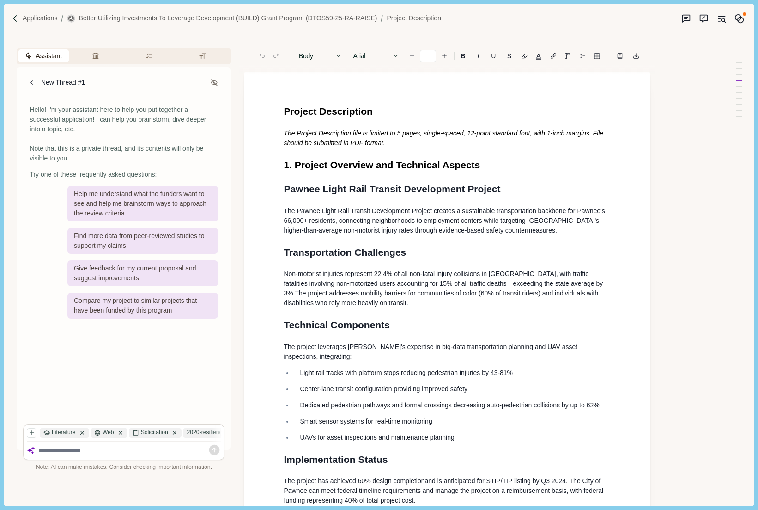
click at [290, 278] on span "Non-motorist injuries represent 22.4% of all non-fatal injury collisions in Wam…" at bounding box center [444, 283] width 321 height 27
click at [298, 276] on span "Non-motorist injuries represent 22.4% of all non-fatal injury collisions in Wam…" at bounding box center [444, 283] width 321 height 27
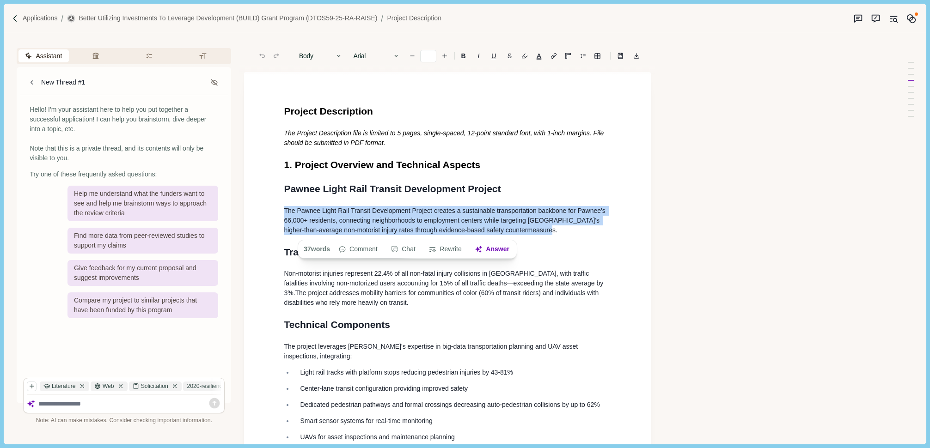
drag, startPoint x: 283, startPoint y: 212, endPoint x: 562, endPoint y: 231, distance: 279.7
drag, startPoint x: 537, startPoint y: 235, endPoint x: 277, endPoint y: 215, distance: 260.9
click at [309, 55] on button "Body" at bounding box center [320, 55] width 53 height 13
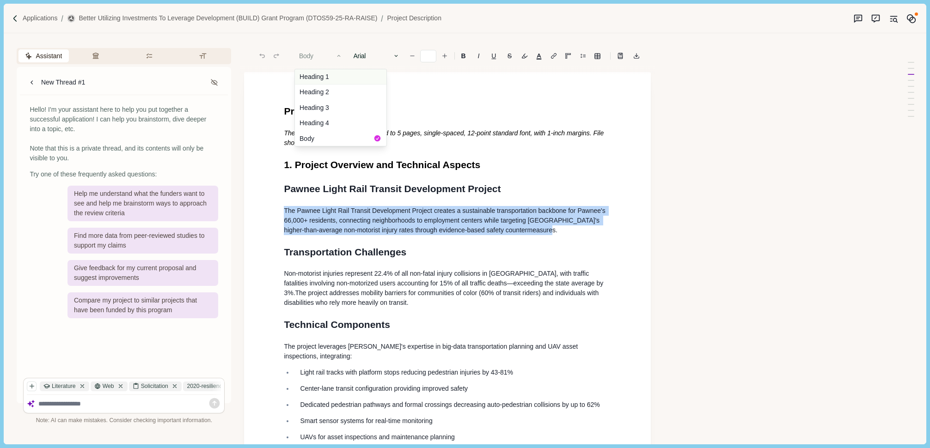
click at [312, 80] on button "Heading 1" at bounding box center [340, 76] width 91 height 15
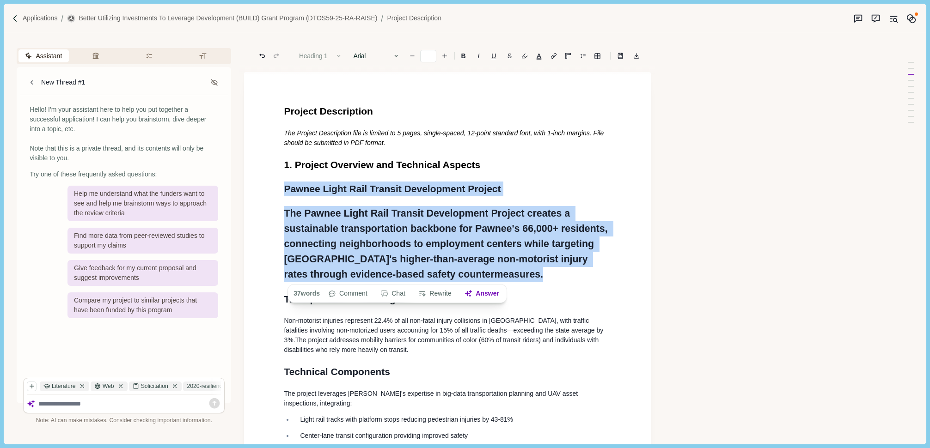
click at [319, 54] on button "Heading 1" at bounding box center [320, 55] width 53 height 13
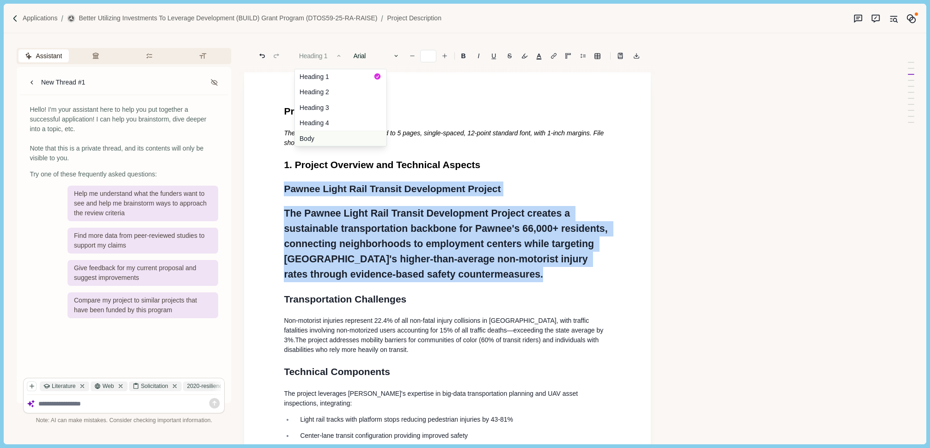
click at [311, 138] on button "Body" at bounding box center [340, 138] width 91 height 15
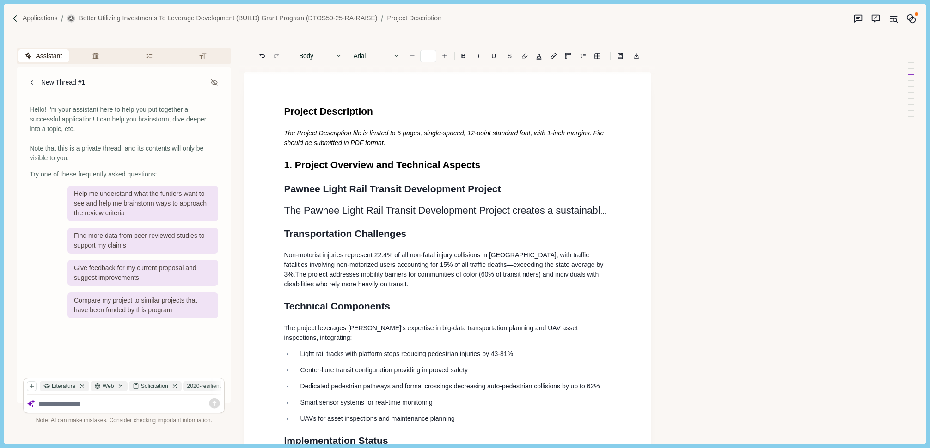
click at [442, 229] on h1 "Transportation Challenges" at bounding box center [447, 233] width 327 height 15
click at [427, 210] on span "The Pawnee Light Rail Transit Development Project creates a sustainable transpo…" at bounding box center [569, 210] width 571 height 11
drag, startPoint x: 297, startPoint y: 211, endPoint x: 390, endPoint y: 210, distance: 92.4
click at [390, 210] on span "The Pawnee Light Rail Transit Development Project creates a sustainable transpo…" at bounding box center [569, 210] width 571 height 11
click at [513, 213] on span "The Pawnee Light Rail Transit Development Project creates a sustainable transpo…" at bounding box center [569, 210] width 571 height 11
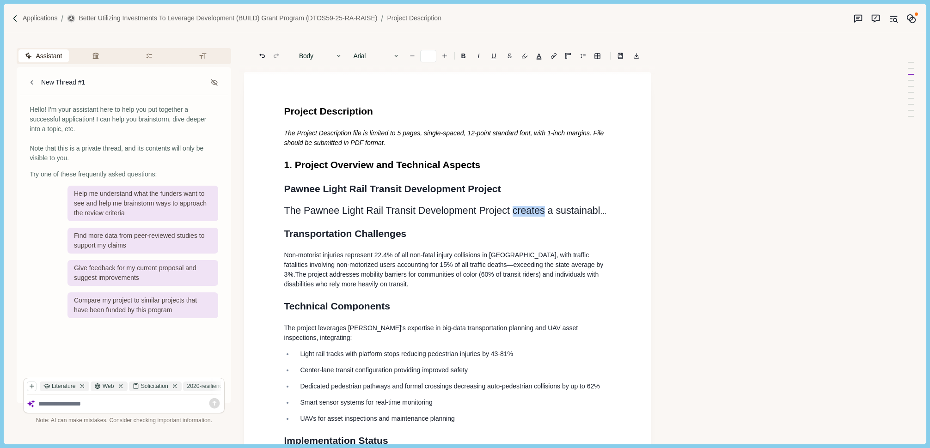
click at [513, 213] on span "The Pawnee Light Rail Transit Development Project creates a sustainable transpo…" at bounding box center [569, 210] width 571 height 11
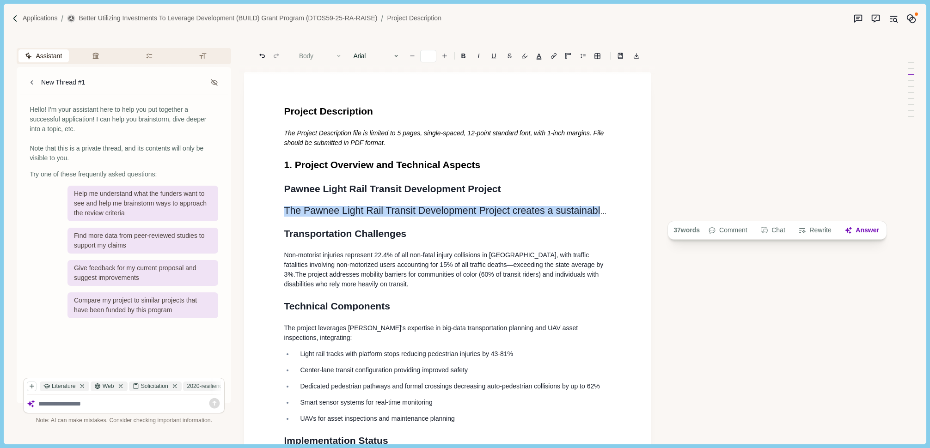
copy p "The Pawnee Light Rail Transit Development Project creates a sustainable transpo…"
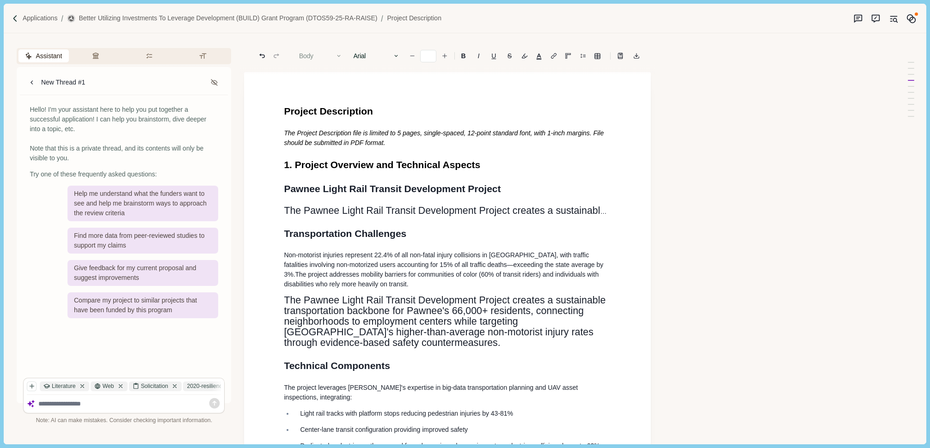
click at [306, 54] on button "Body" at bounding box center [320, 55] width 53 height 13
click at [400, 323] on span ", connecting neighborhoods to employment centers while targeting Wamapoke Count…" at bounding box center [440, 326] width 312 height 43
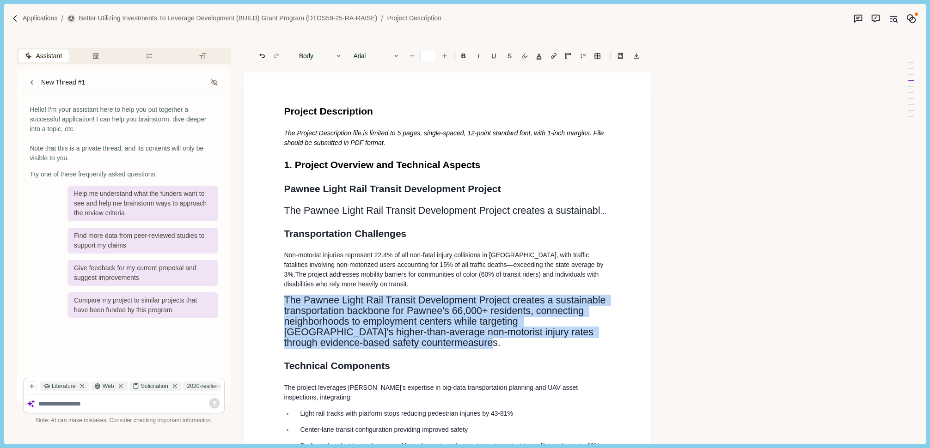
drag, startPoint x: 424, startPoint y: 347, endPoint x: 279, endPoint y: 304, distance: 151.3
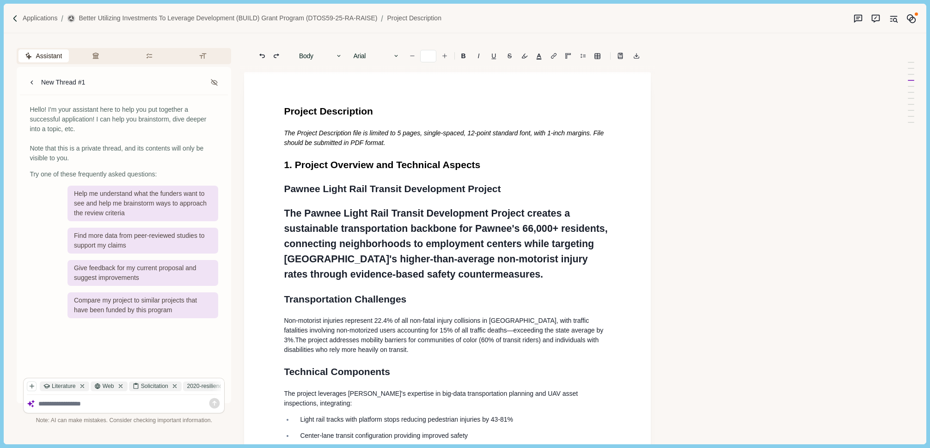
type input "**"
